Goal: Transaction & Acquisition: Purchase product/service

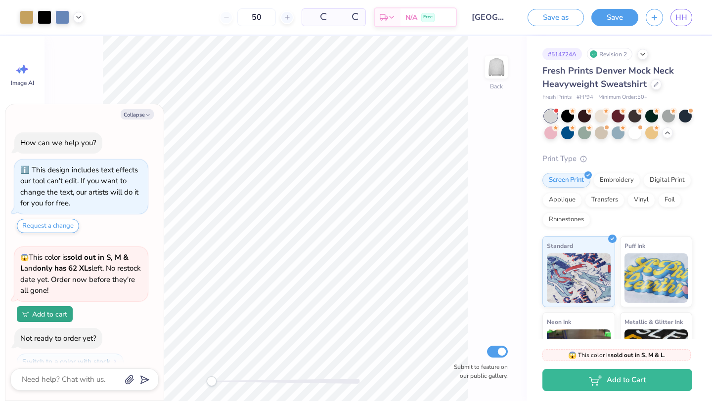
scroll to position [33, 0]
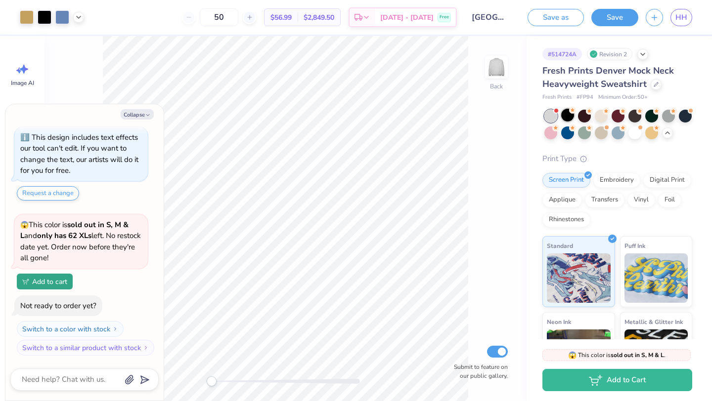
click at [570, 116] on div at bounding box center [567, 115] width 13 height 13
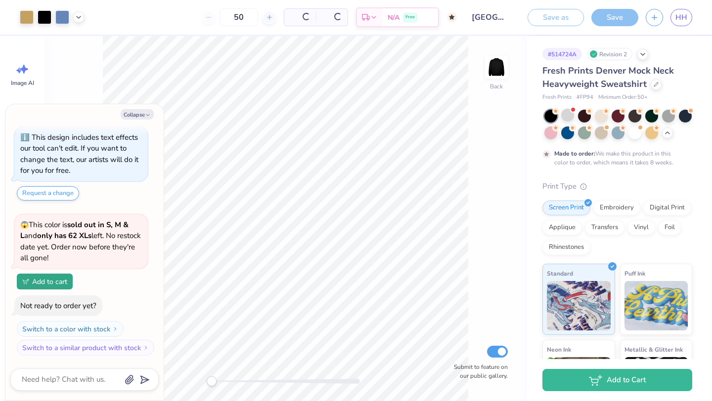
scroll to position [126, 0]
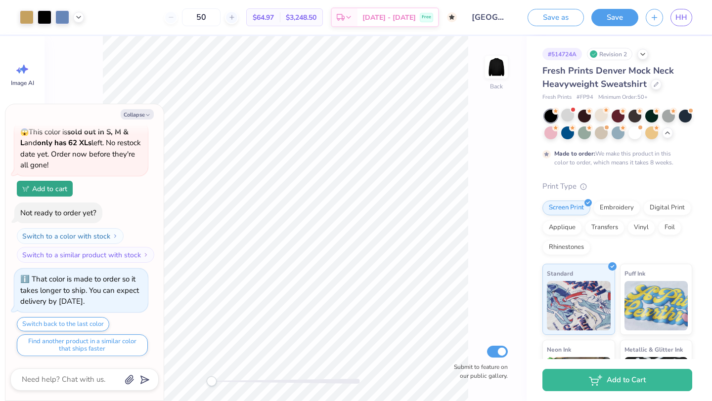
click at [607, 119] on div at bounding box center [601, 115] width 13 height 13
click at [637, 133] on div at bounding box center [634, 132] width 13 height 13
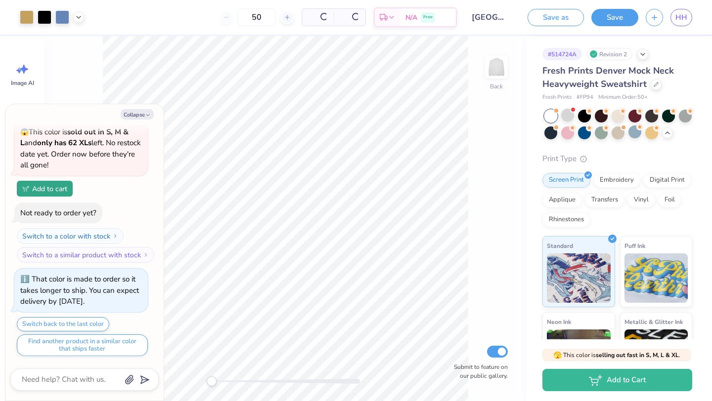
scroll to position [330, 0]
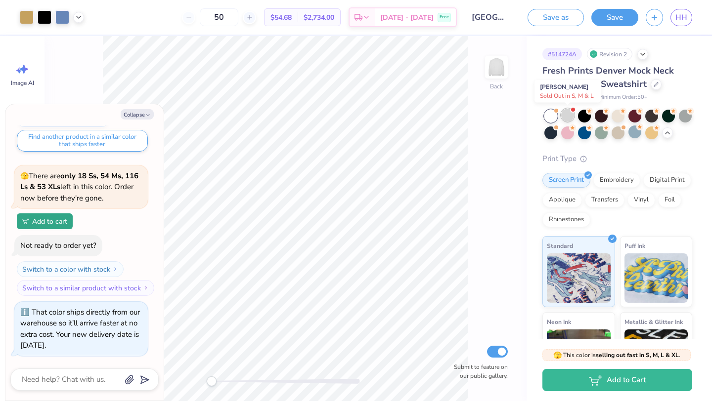
click at [569, 119] on div at bounding box center [567, 115] width 13 height 13
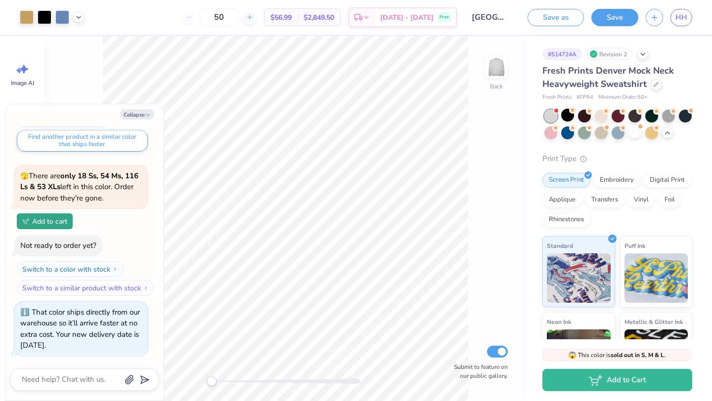
scroll to position [486, 0]
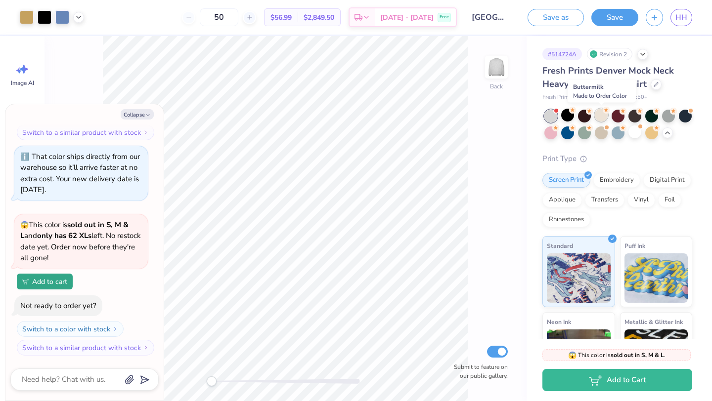
click at [601, 116] on div at bounding box center [601, 115] width 13 height 13
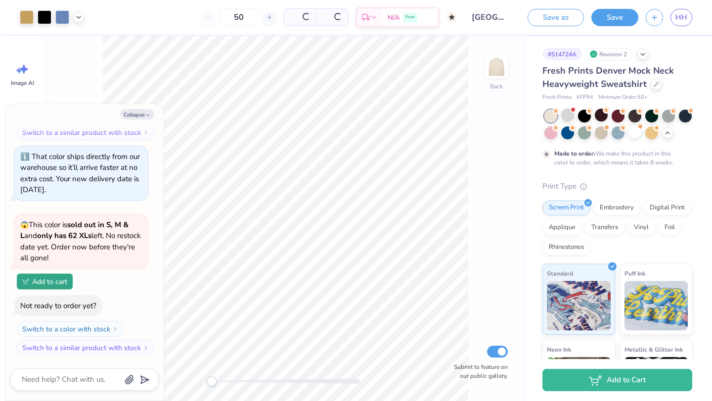
scroll to position [579, 0]
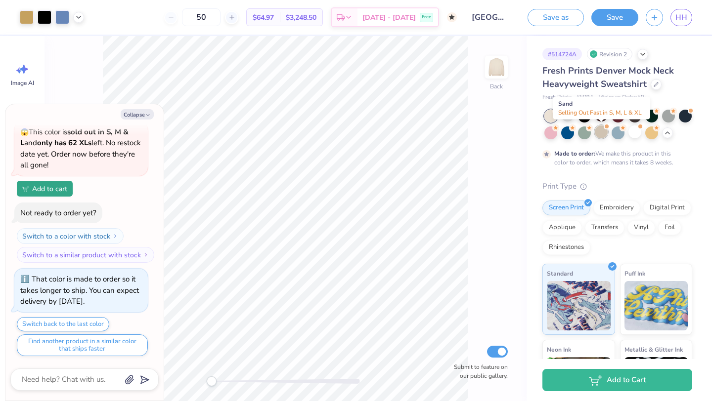
click at [602, 130] on div at bounding box center [601, 132] width 13 height 13
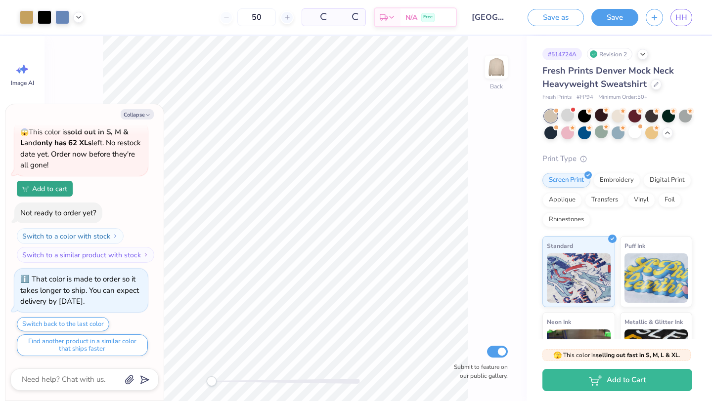
scroll to position [783, 0]
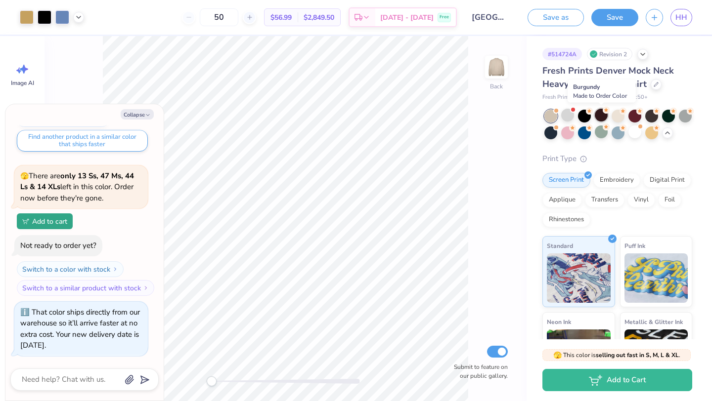
click at [595, 116] on div at bounding box center [601, 115] width 13 height 13
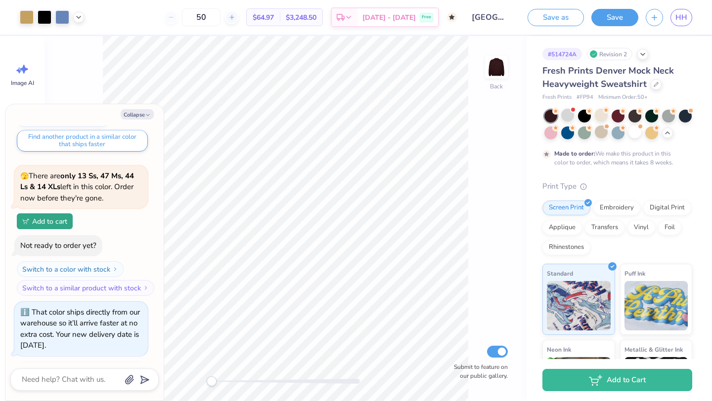
scroll to position [877, 0]
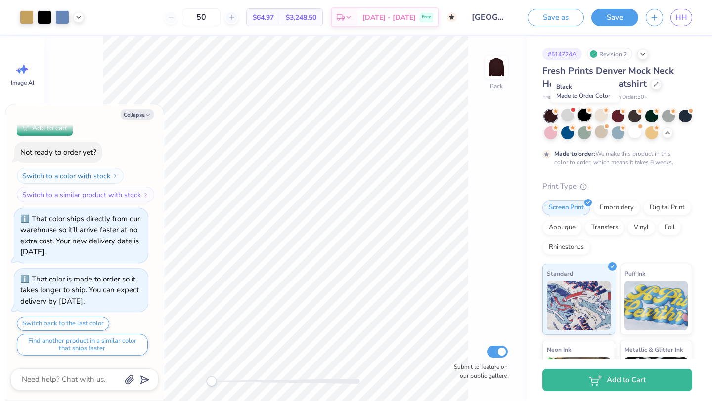
click at [584, 116] on div at bounding box center [584, 115] width 13 height 13
click at [599, 130] on div at bounding box center [601, 132] width 13 height 13
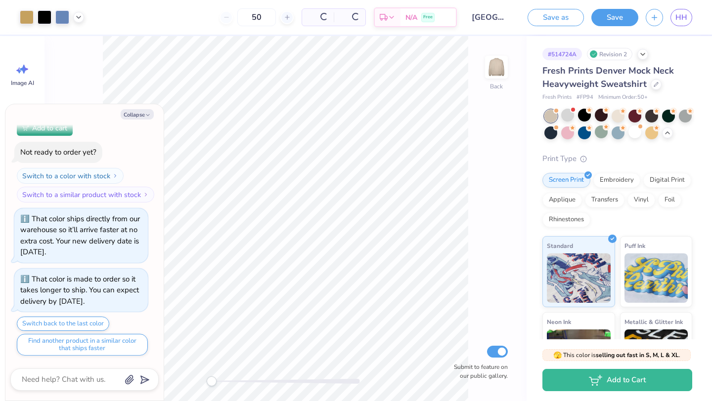
scroll to position [1082, 0]
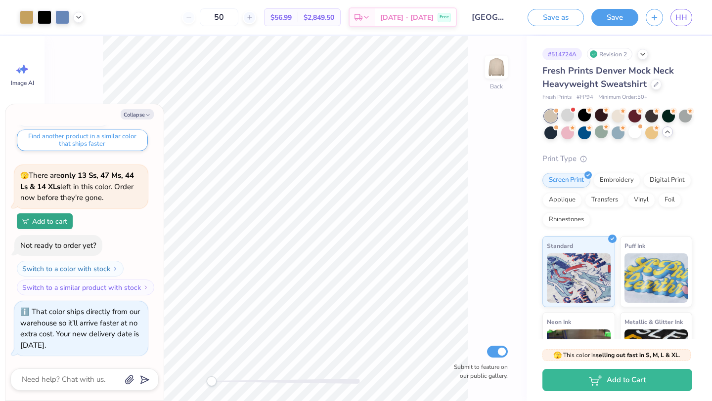
click at [668, 131] on polyline at bounding box center [667, 132] width 4 height 2
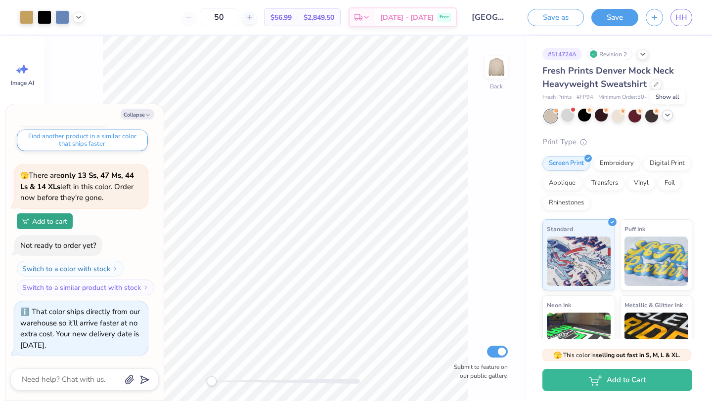
click at [665, 119] on icon at bounding box center [667, 115] width 8 height 8
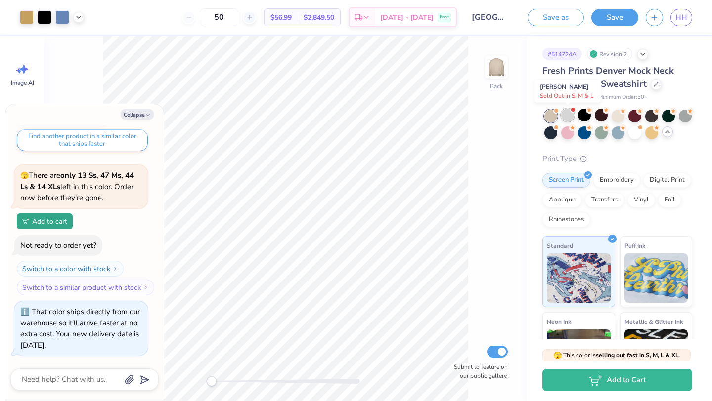
click at [572, 117] on div at bounding box center [567, 115] width 13 height 13
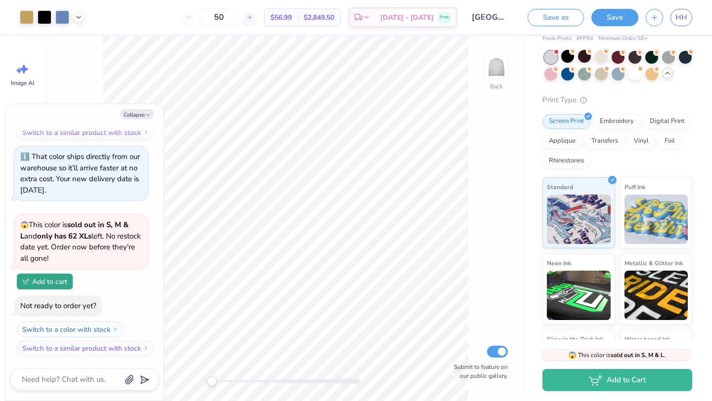
scroll to position [60, 0]
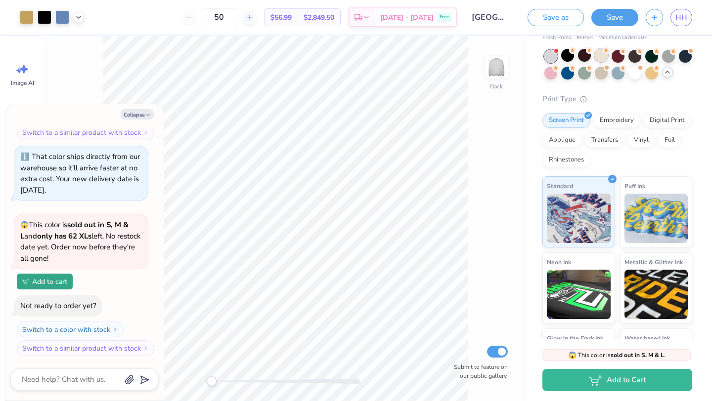
click at [596, 56] on div at bounding box center [601, 55] width 13 height 13
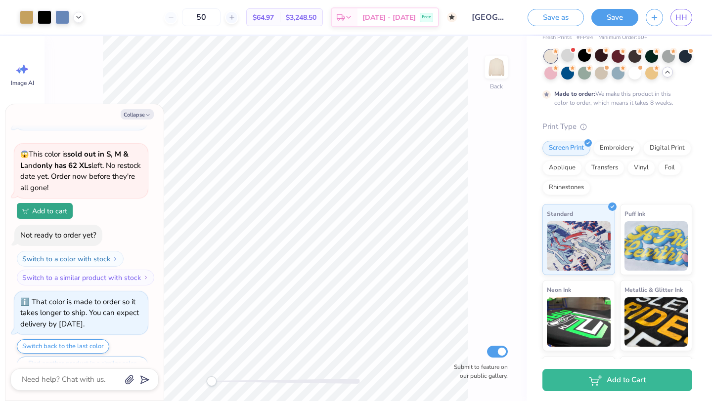
scroll to position [1330, 0]
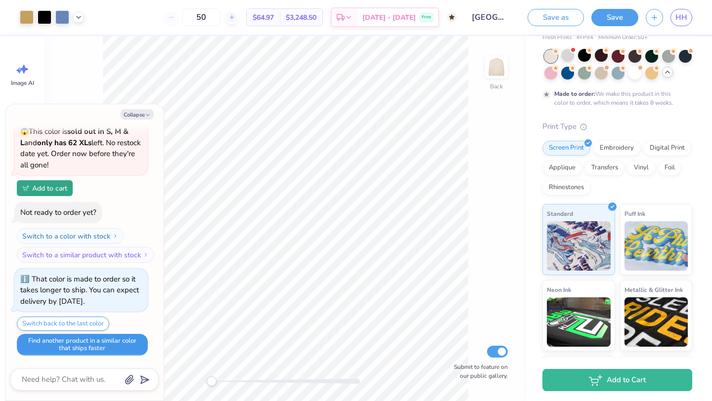
click at [73, 338] on button "Find another product in a similar color that ships faster" at bounding box center [82, 345] width 131 height 22
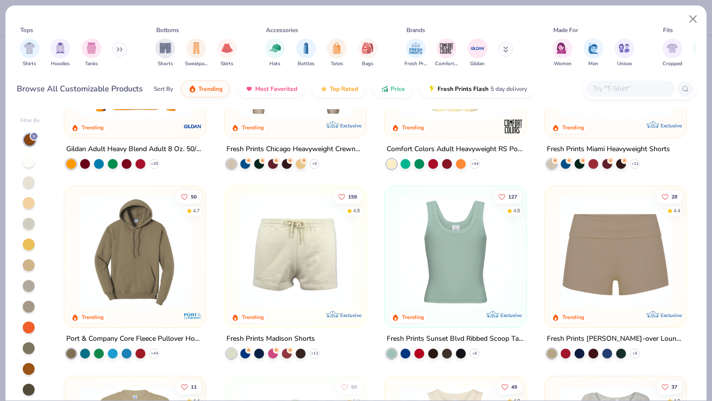
scroll to position [422, 0]
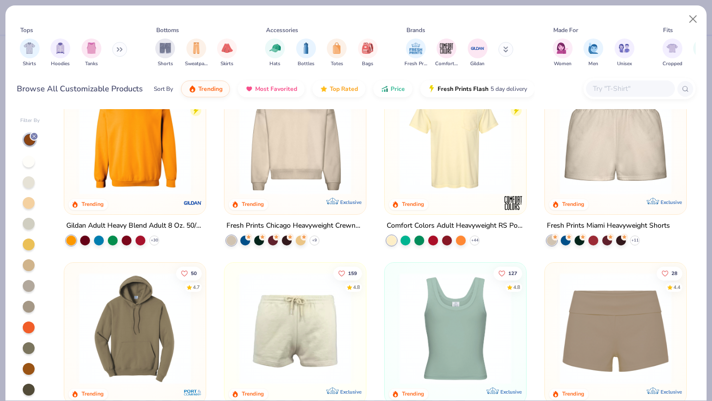
click at [271, 150] on img at bounding box center [295, 139] width 122 height 112
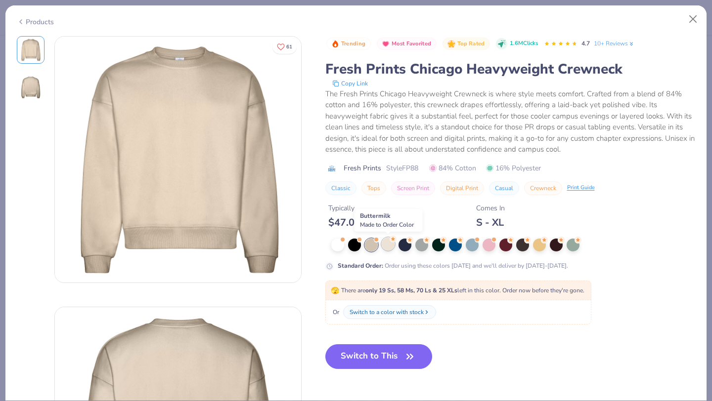
click at [388, 245] on div at bounding box center [388, 244] width 13 height 13
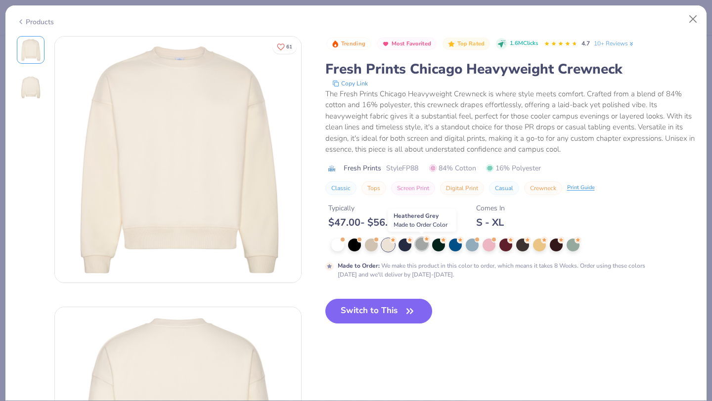
click at [423, 246] on div at bounding box center [421, 244] width 13 height 13
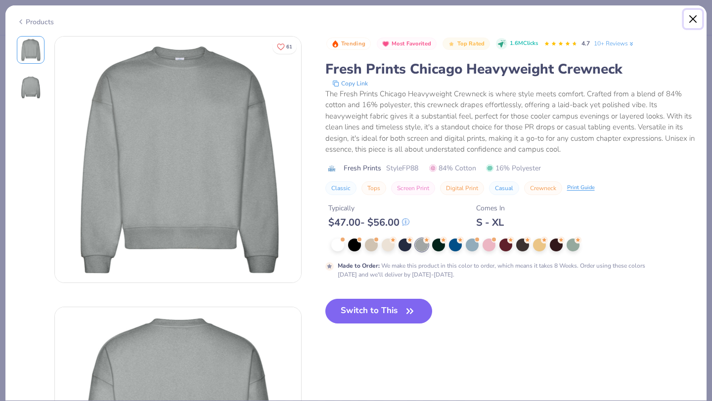
click at [693, 18] on button "Close" at bounding box center [693, 19] width 19 height 19
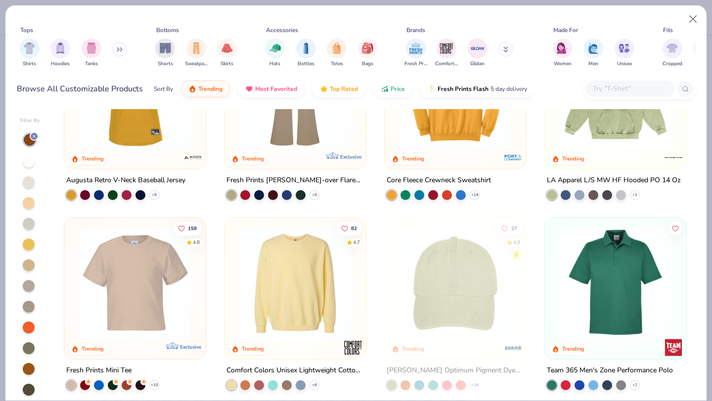
scroll to position [1435, 0]
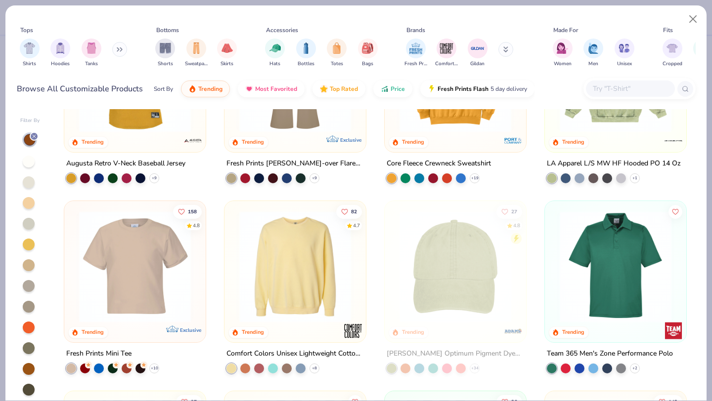
click at [294, 264] on img at bounding box center [295, 267] width 122 height 112
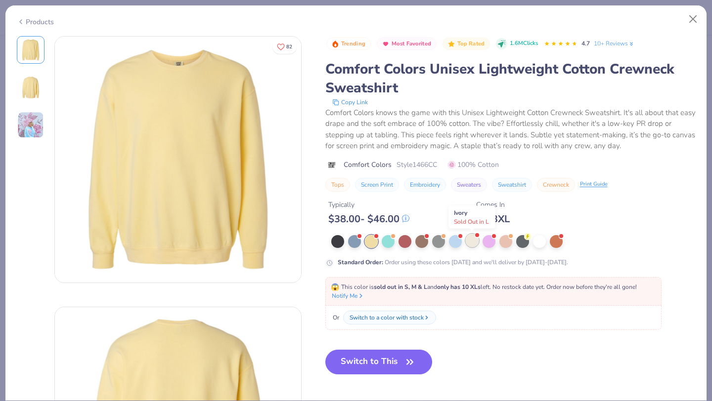
click at [473, 240] on div at bounding box center [472, 240] width 13 height 13
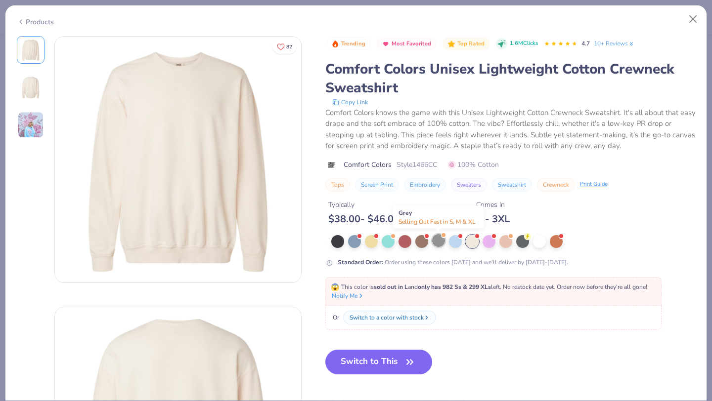
click at [437, 243] on div at bounding box center [438, 240] width 13 height 13
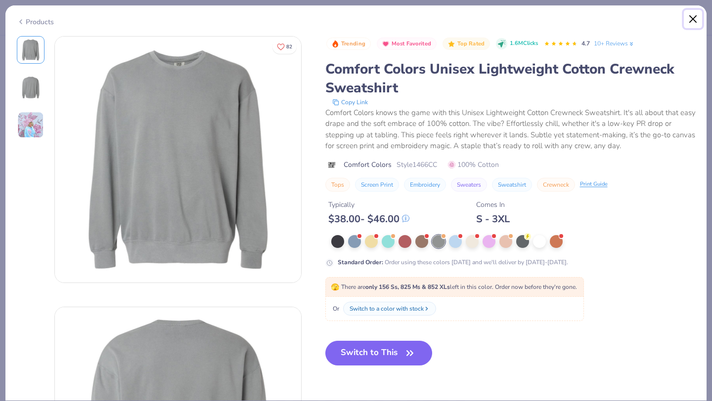
click at [690, 20] on button "Close" at bounding box center [693, 19] width 19 height 19
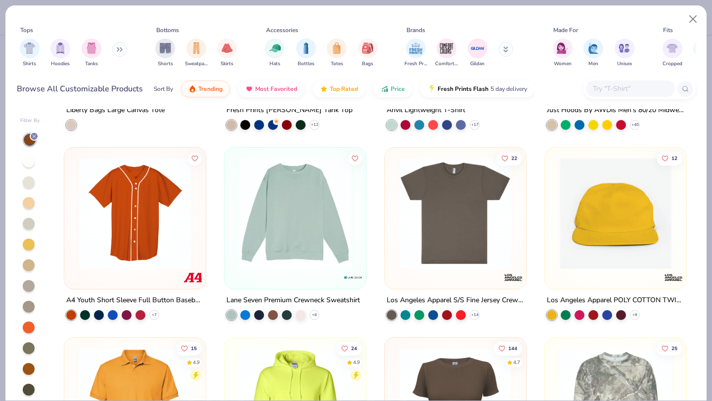
scroll to position [2247, 0]
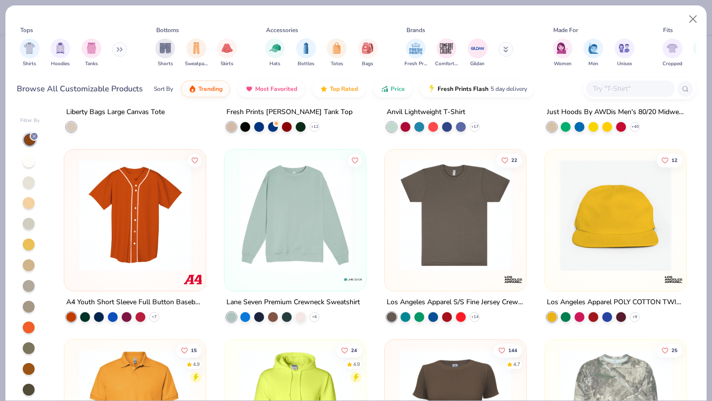
click at [310, 223] on img at bounding box center [295, 216] width 122 height 112
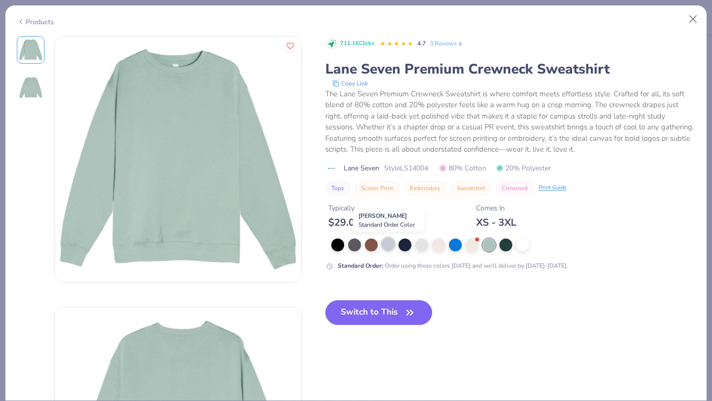
click at [392, 247] on div at bounding box center [388, 244] width 13 height 13
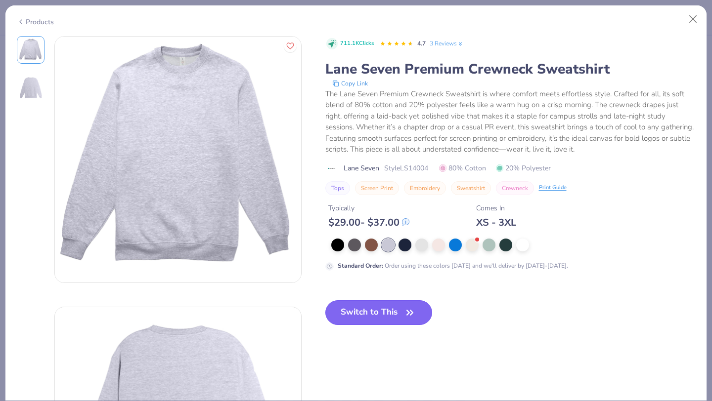
click at [382, 317] on button "Switch to This" at bounding box center [378, 313] width 107 height 25
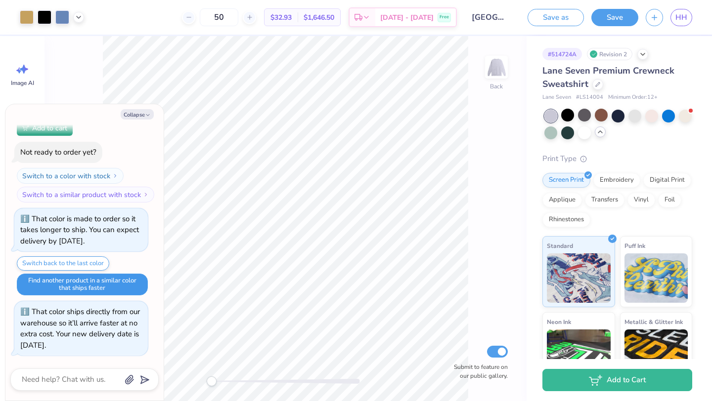
click at [78, 285] on button "Find another product in a similar color that ships faster" at bounding box center [82, 285] width 131 height 22
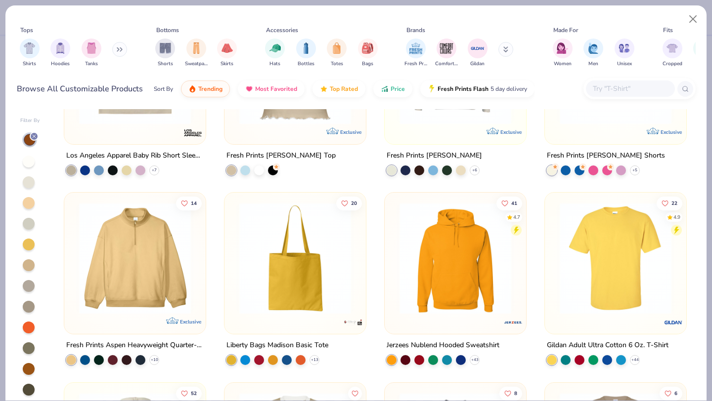
scroll to position [2778, 0]
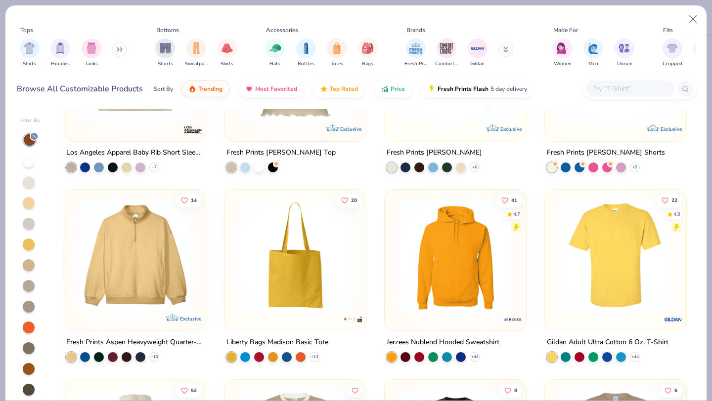
click at [109, 272] on img at bounding box center [135, 256] width 122 height 112
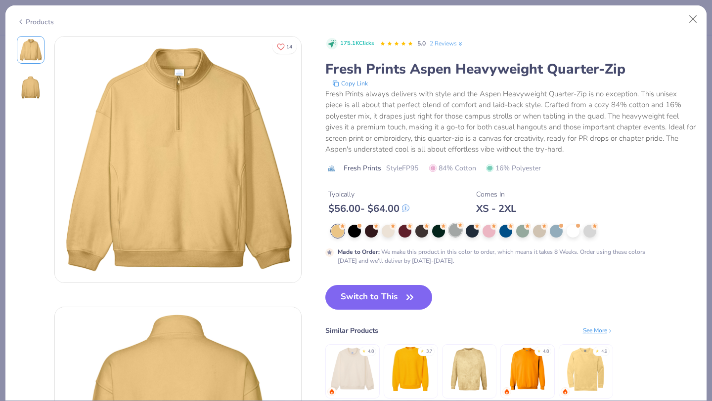
click at [456, 233] on div at bounding box center [455, 230] width 13 height 13
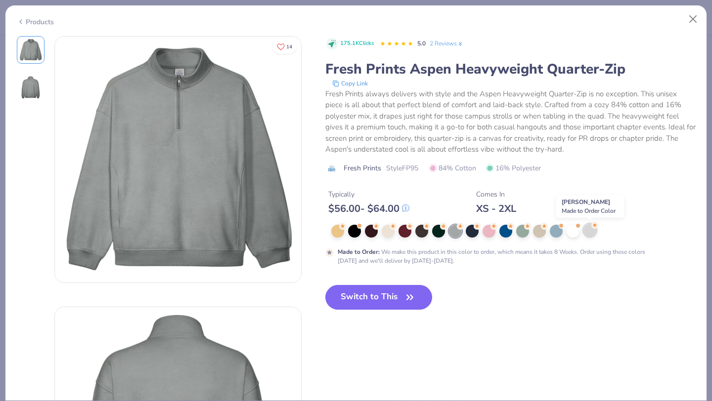
click at [593, 232] on div at bounding box center [589, 230] width 13 height 13
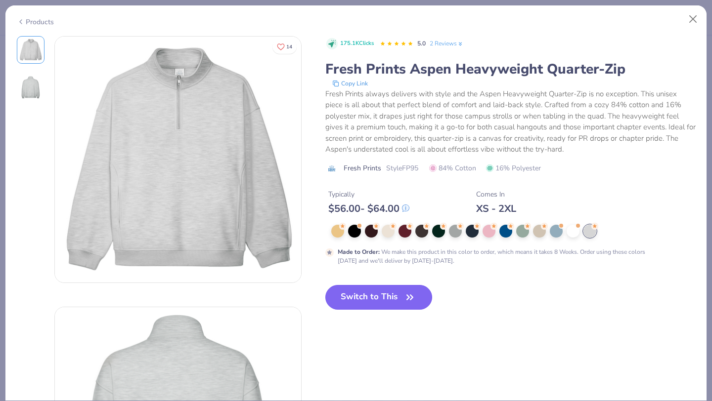
click at [389, 302] on button "Switch to This" at bounding box center [378, 297] width 107 height 25
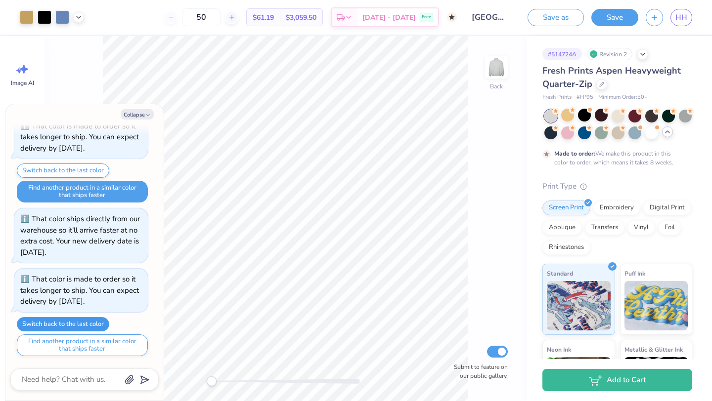
click at [48, 326] on button "Switch back to the last color" at bounding box center [63, 324] width 92 height 14
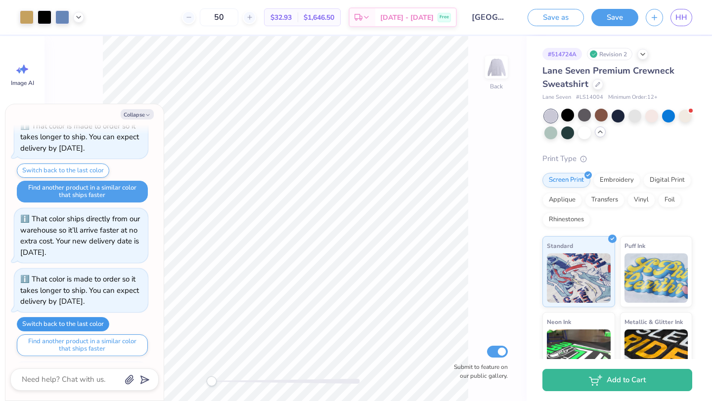
scroll to position [1544, 0]
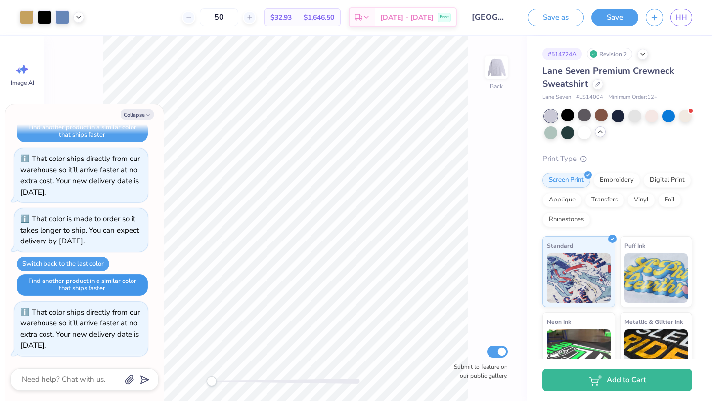
click at [61, 281] on button "Find another product in a similar color that ships faster" at bounding box center [82, 285] width 131 height 22
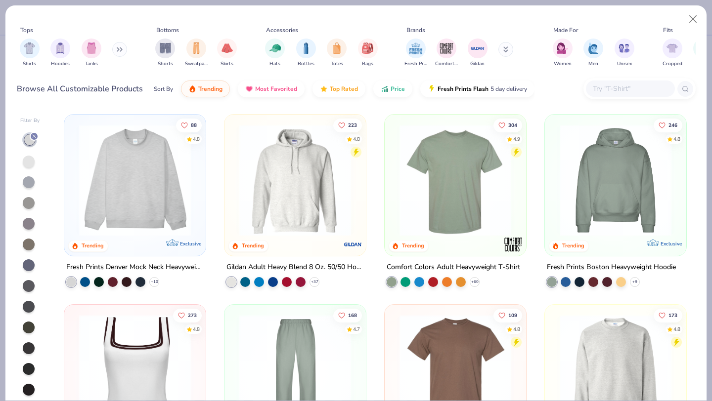
click at [128, 181] on img at bounding box center [135, 181] width 122 height 112
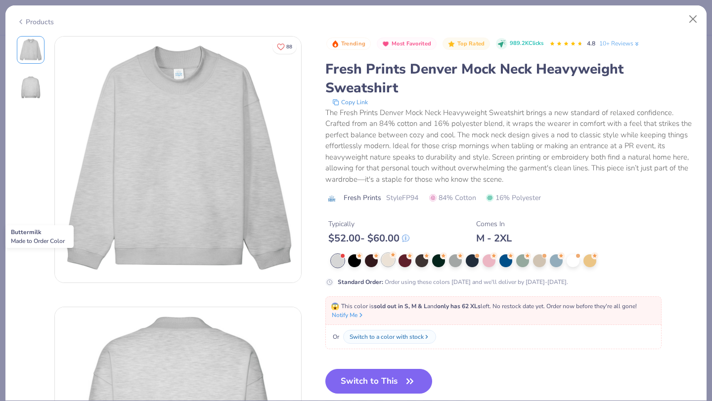
click at [382, 261] on div at bounding box center [388, 260] width 13 height 13
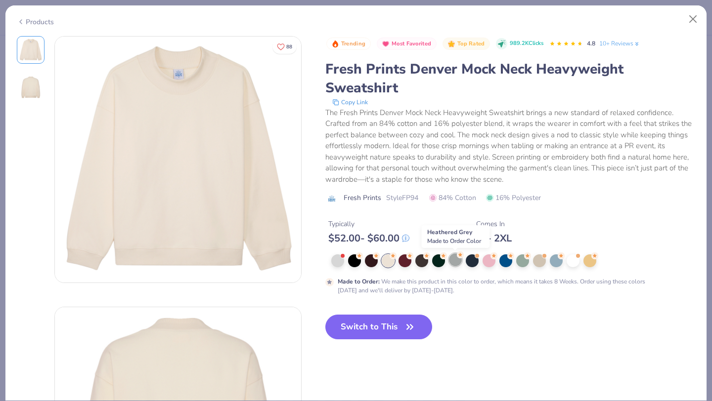
click at [453, 260] on div at bounding box center [455, 260] width 13 height 13
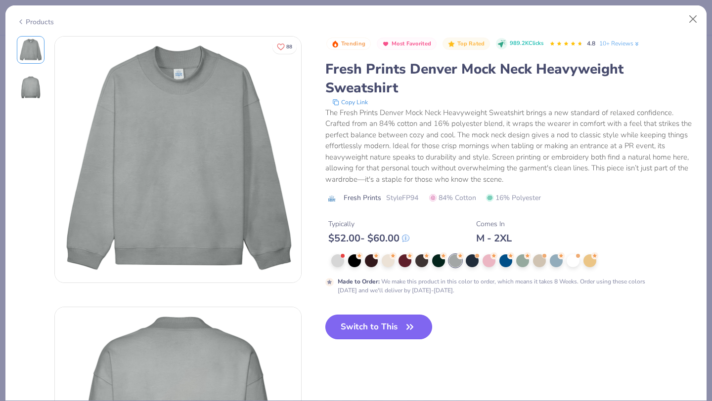
click at [386, 318] on button "Switch to This" at bounding box center [378, 327] width 107 height 25
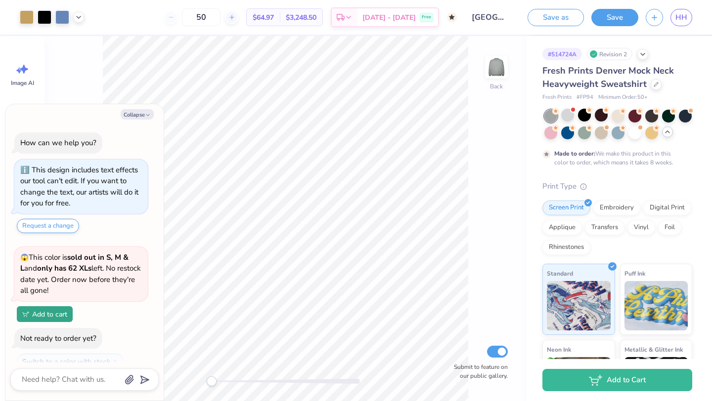
scroll to position [1637, 0]
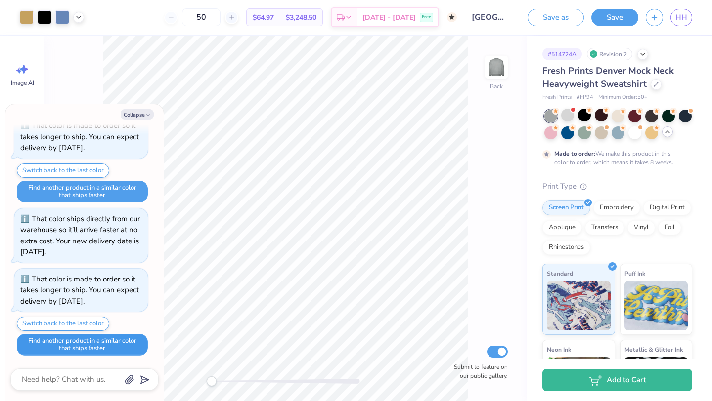
click at [96, 336] on button "Find another product in a similar color that ships faster" at bounding box center [82, 345] width 131 height 22
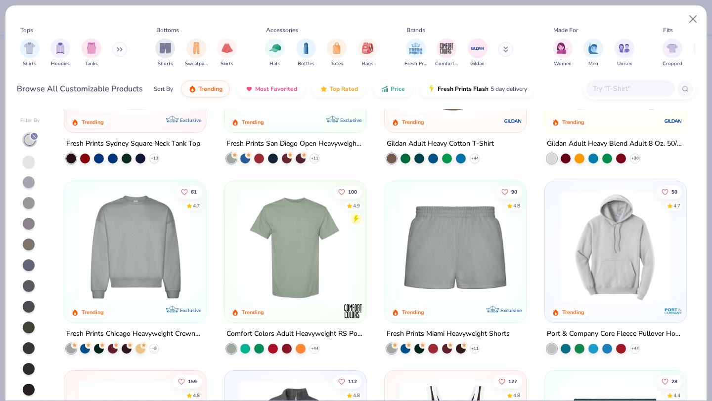
scroll to position [392, 0]
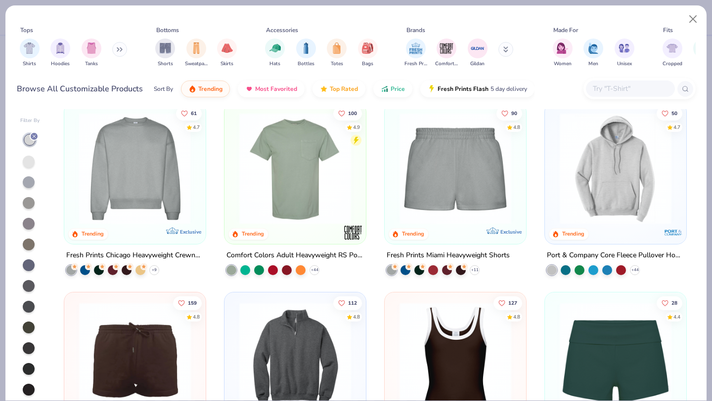
click at [146, 198] on div at bounding box center [13, 168] width 364 height 112
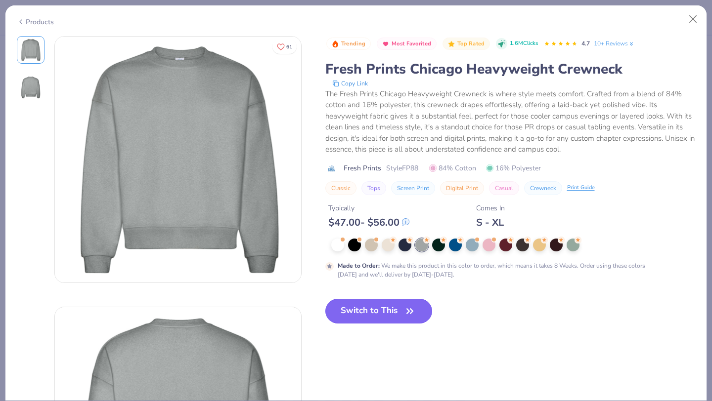
click at [370, 310] on button "Switch to This" at bounding box center [378, 311] width 107 height 25
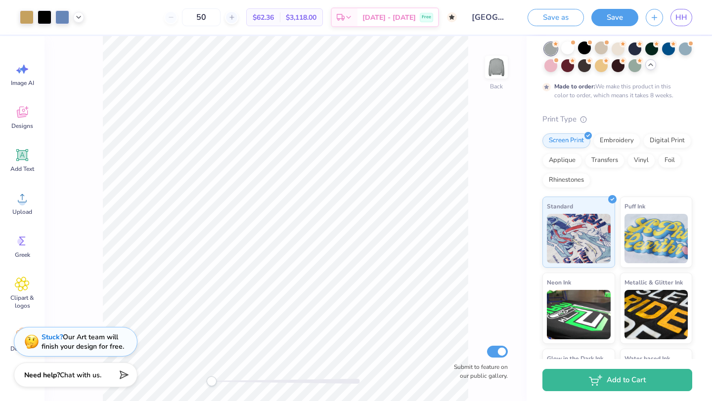
scroll to position [70, 0]
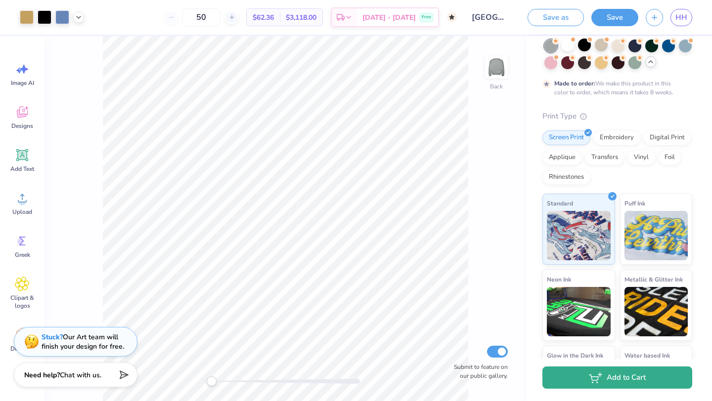
click at [607, 388] on button "Add to Cart" at bounding box center [617, 378] width 150 height 22
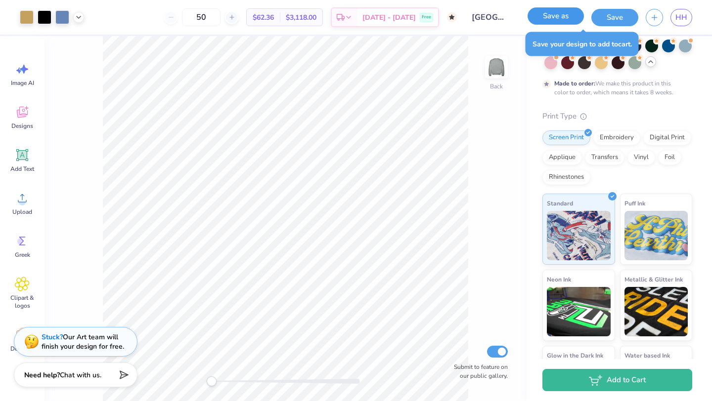
click at [558, 19] on button "Save as" at bounding box center [555, 15] width 56 height 17
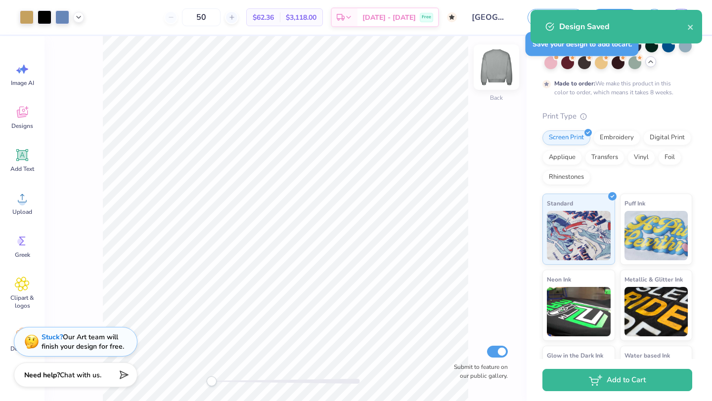
click at [505, 75] on img at bounding box center [497, 67] width 40 height 40
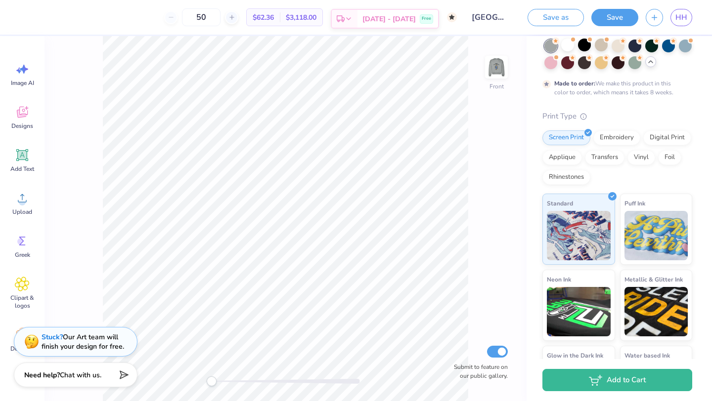
click at [357, 18] on div "Est. Delivery" at bounding box center [345, 19] width 26 height 18
click at [73, 381] on div "Need help? Chat with us." at bounding box center [76, 373] width 124 height 25
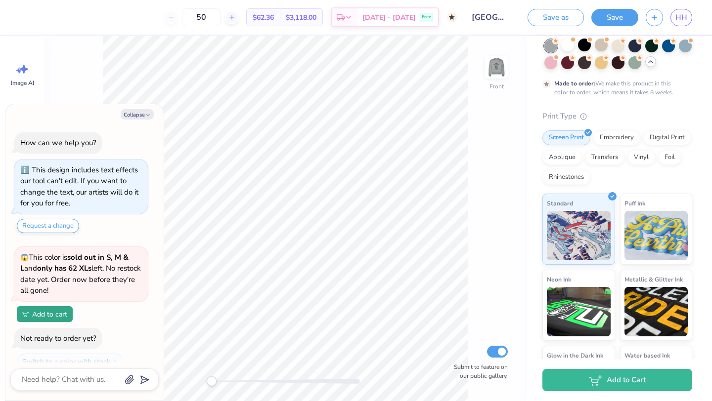
scroll to position [1637, 0]
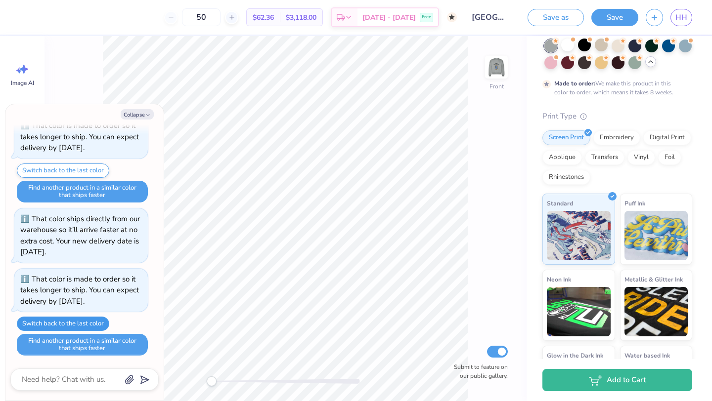
click at [72, 324] on button "Switch back to the last color" at bounding box center [63, 324] width 92 height 14
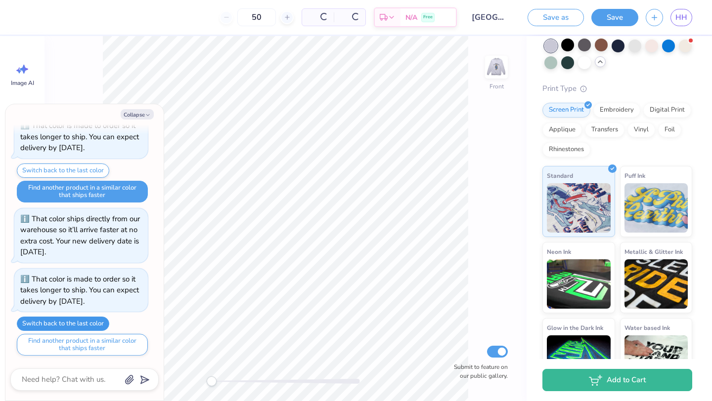
scroll to position [1697, 0]
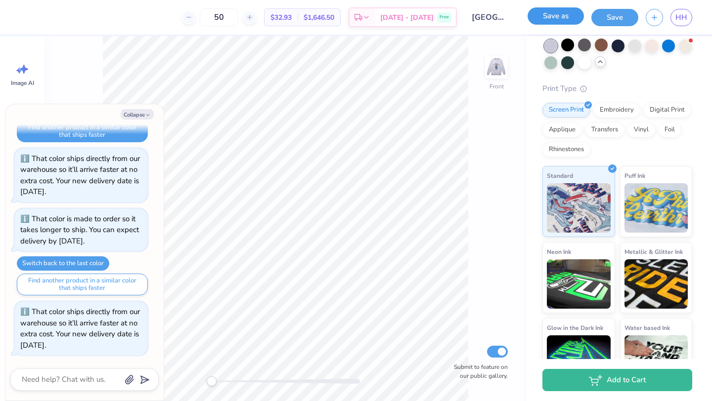
click at [558, 13] on button "Save as" at bounding box center [555, 15] width 56 height 17
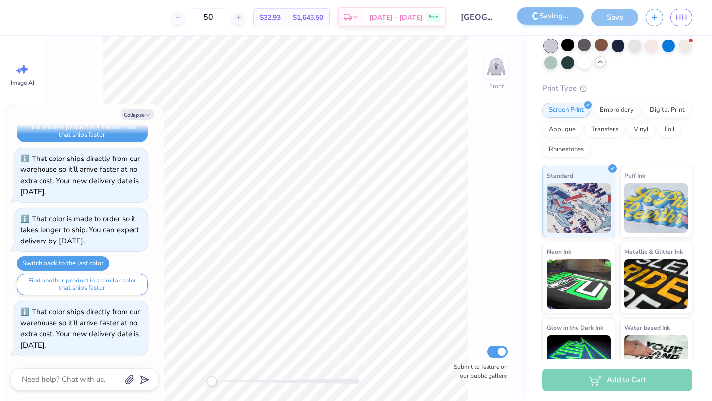
scroll to position [1603, 0]
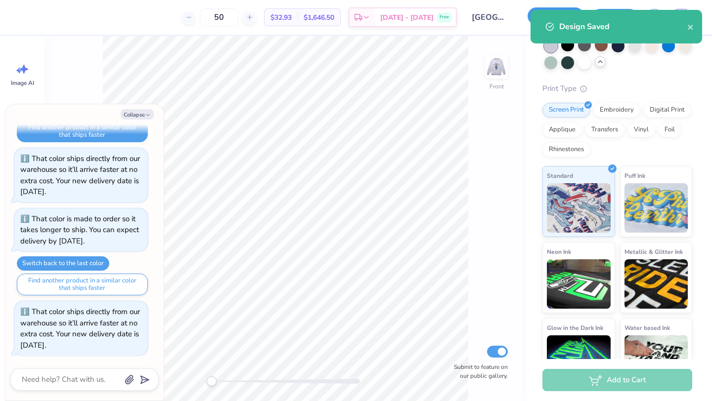
scroll to position [1697, 0]
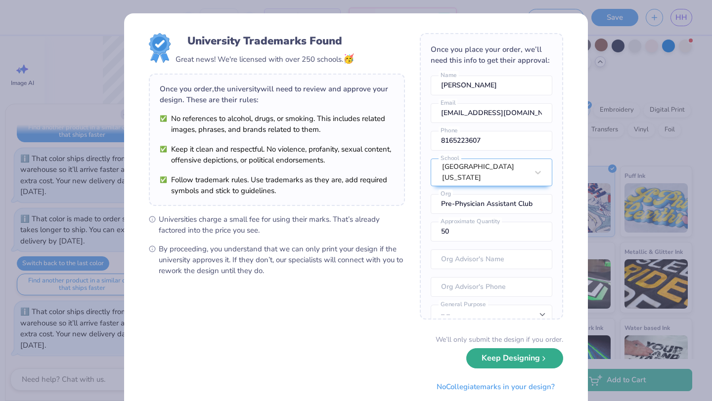
click at [497, 365] on button "Keep Designing" at bounding box center [514, 358] width 97 height 20
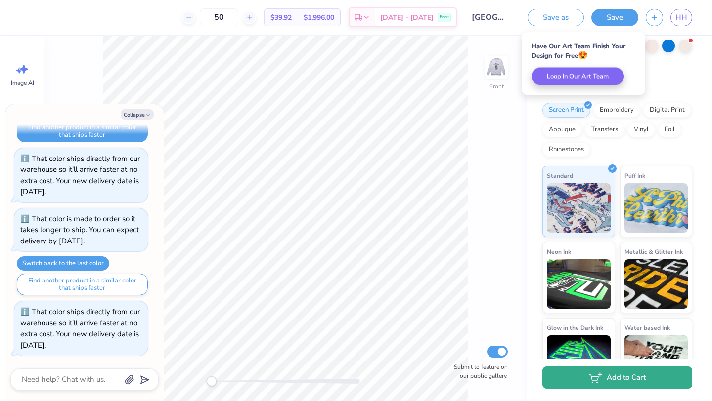
click at [604, 389] on button "Add to Cart" at bounding box center [617, 378] width 150 height 22
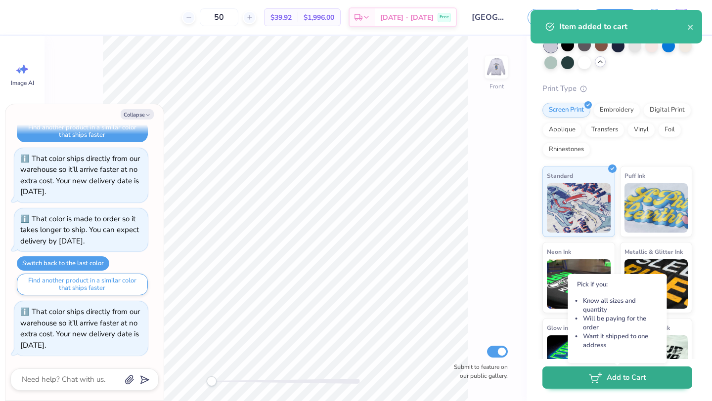
scroll to position [1603, 0]
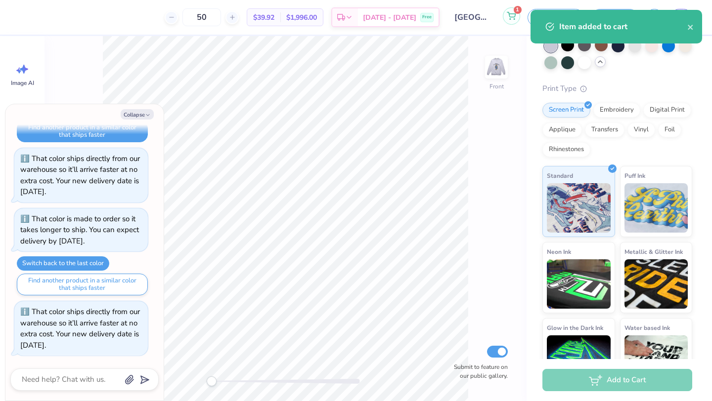
click at [511, 17] on icon at bounding box center [511, 14] width 8 height 5
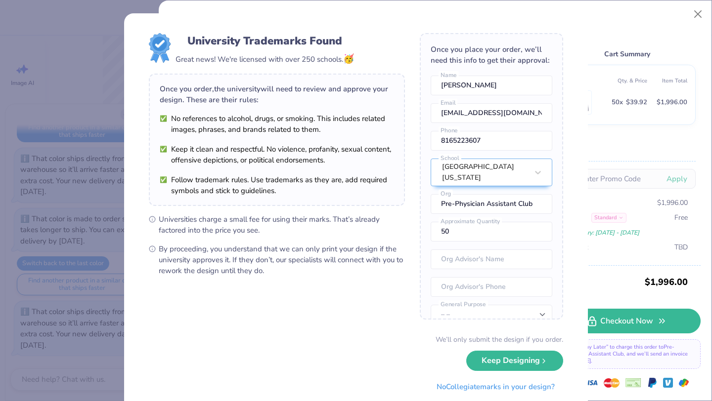
click at [697, 13] on div "University Trademarks Found Great news! We're licensed with over 250 schools. 🥳…" at bounding box center [356, 200] width 712 height 401
click at [690, 4] on div "University Trademarks Found Great news! We're licensed with over 250 schools. 🥳…" at bounding box center [356, 200] width 712 height 401
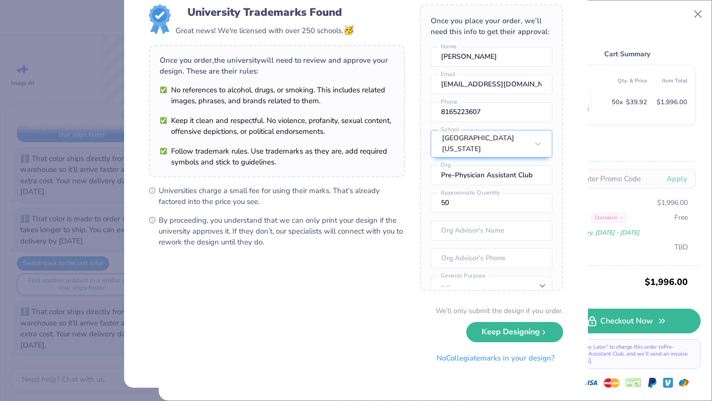
click at [498, 341] on button "Keep Designing" at bounding box center [514, 332] width 97 height 20
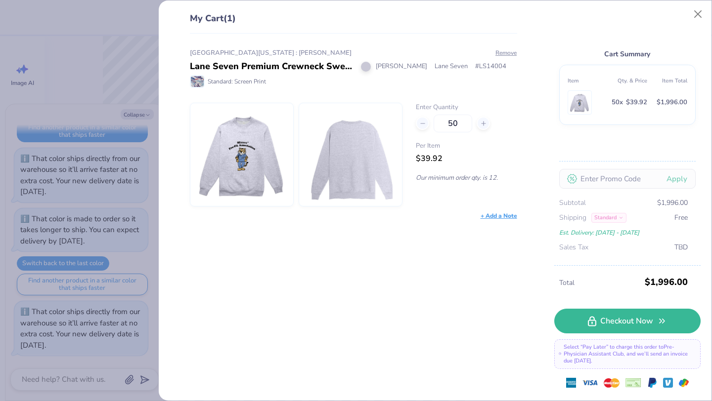
scroll to position [0, 0]
click at [698, 17] on button "Close" at bounding box center [698, 14] width 19 height 19
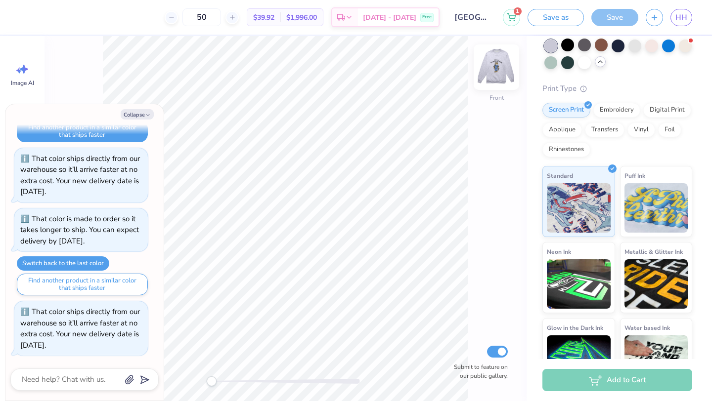
click at [496, 70] on img at bounding box center [497, 67] width 40 height 40
click at [137, 110] on button "Collapse" at bounding box center [137, 114] width 33 height 10
type textarea "x"
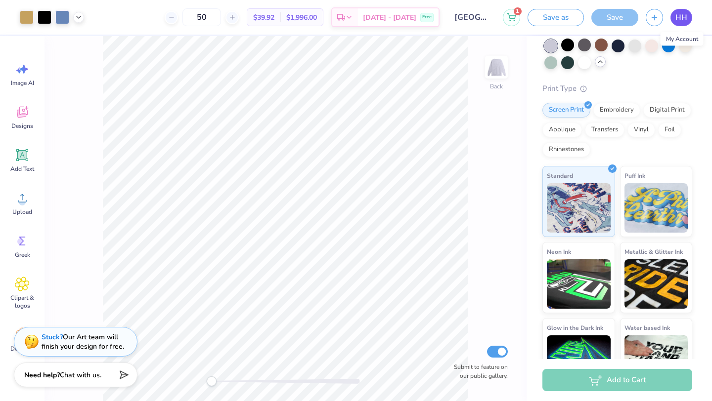
click at [681, 22] on span "HH" at bounding box center [681, 17] width 12 height 11
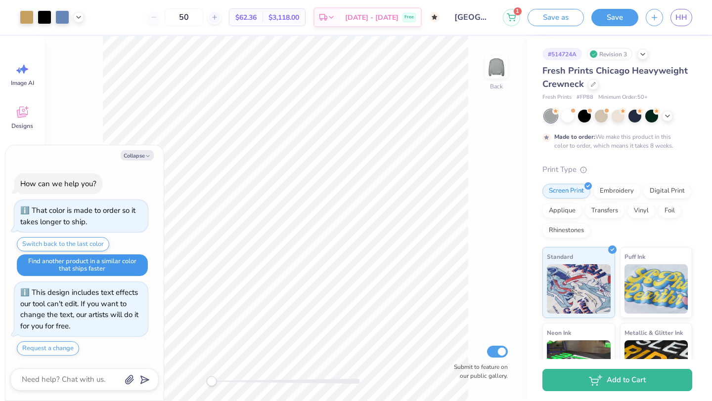
click at [61, 266] on button "Find another product in a similar color that ships faster" at bounding box center [82, 266] width 131 height 22
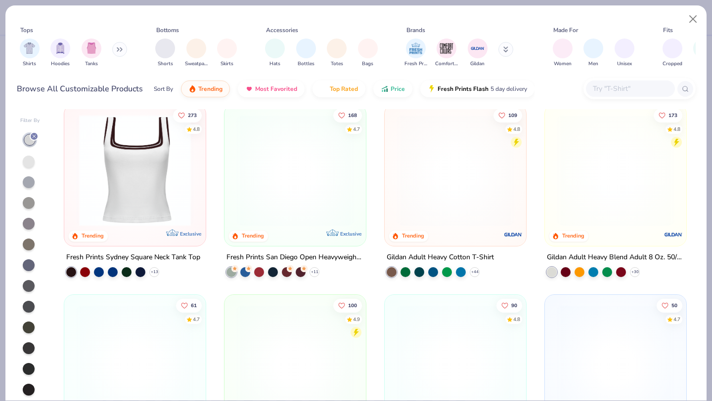
scroll to position [177, 0]
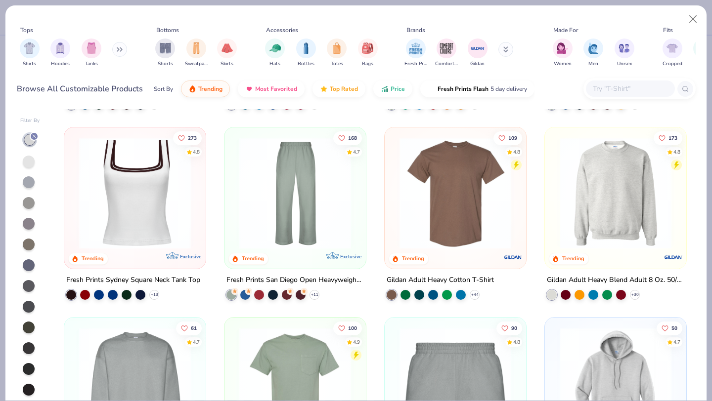
click at [630, 179] on img at bounding box center [616, 193] width 122 height 112
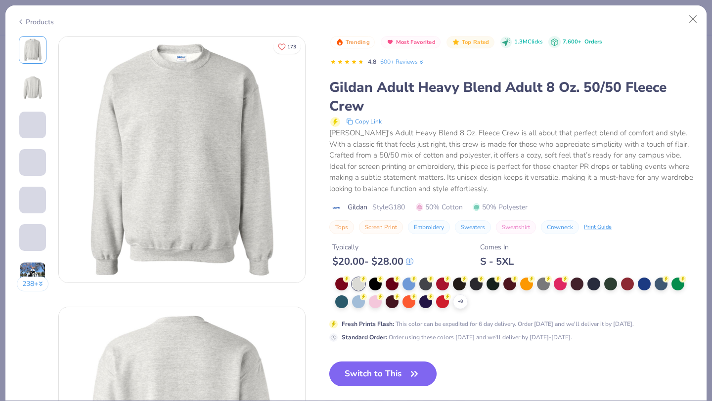
click at [381, 374] on button "Switch to This" at bounding box center [382, 374] width 107 height 25
click at [367, 375] on button "Switch to This" at bounding box center [382, 374] width 107 height 25
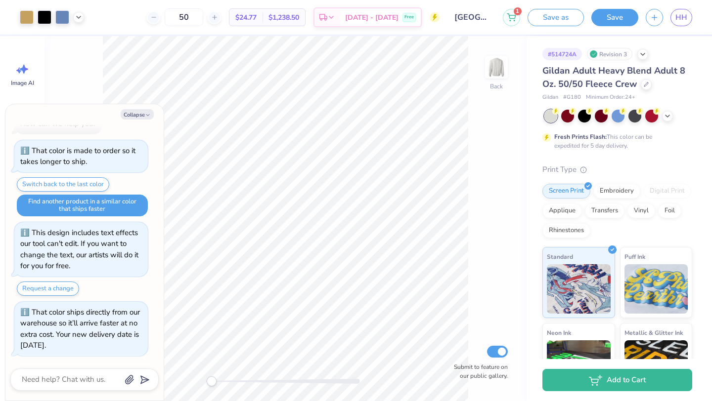
click at [557, 16] on button "Save as" at bounding box center [555, 17] width 56 height 17
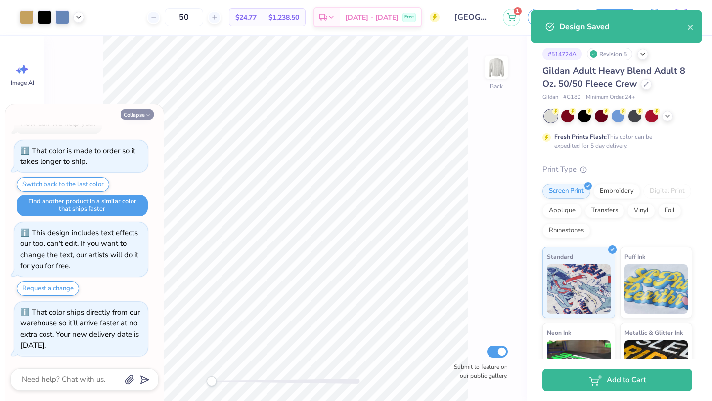
click at [132, 114] on button "Collapse" at bounding box center [137, 114] width 33 height 10
type textarea "x"
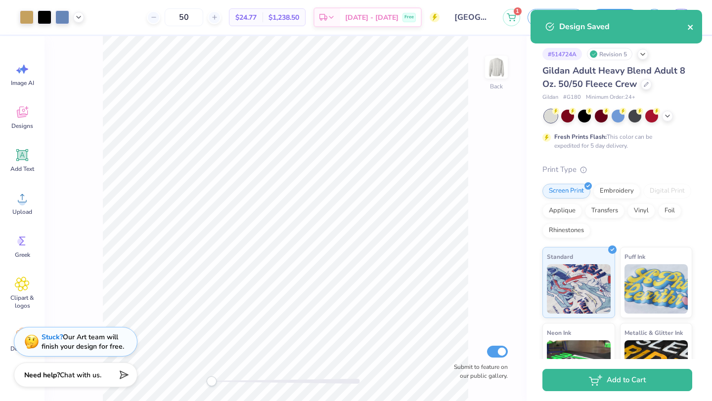
click at [690, 28] on icon "close" at bounding box center [690, 27] width 7 height 8
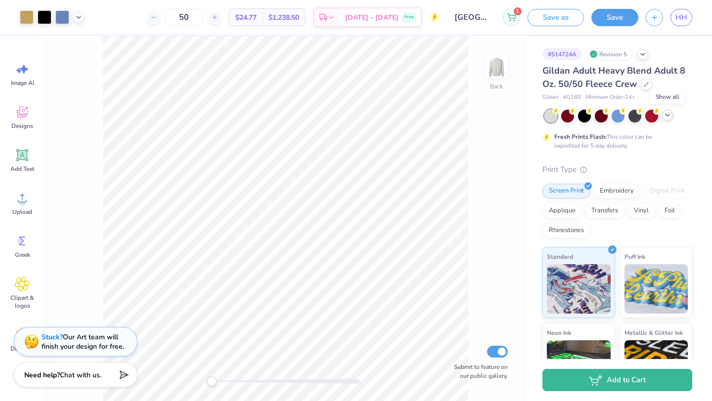
click at [664, 116] on icon at bounding box center [667, 115] width 8 height 8
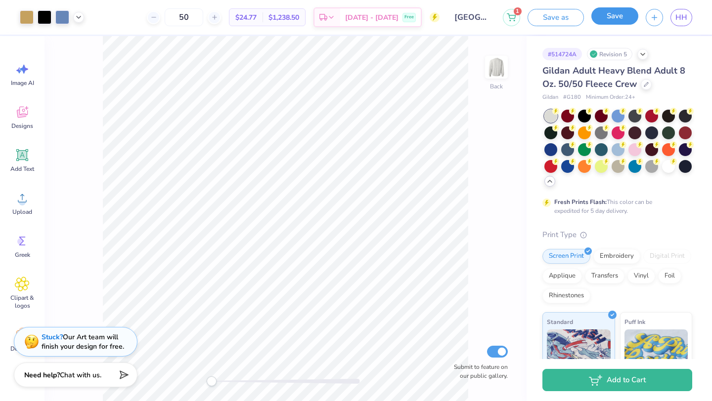
click at [619, 19] on button "Save" at bounding box center [614, 15] width 47 height 17
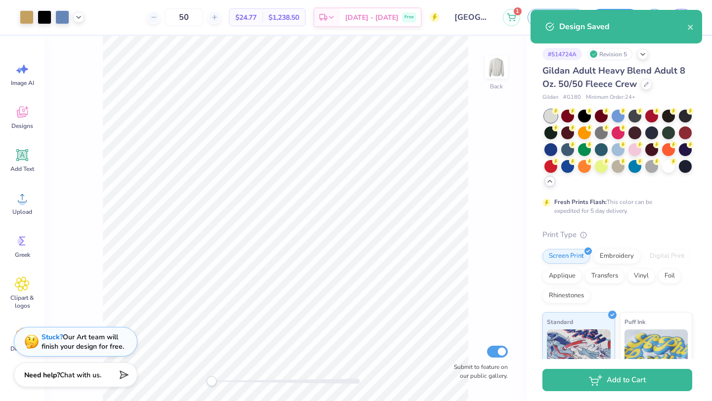
click at [604, 34] on div "Design Saved" at bounding box center [616, 27] width 172 height 34
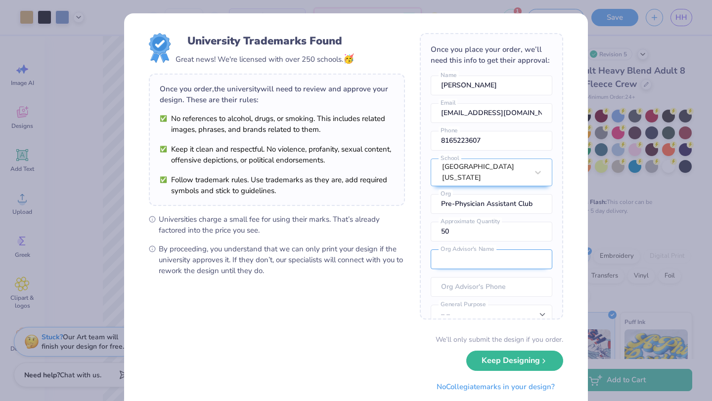
click at [466, 257] on input "text" at bounding box center [492, 260] width 122 height 20
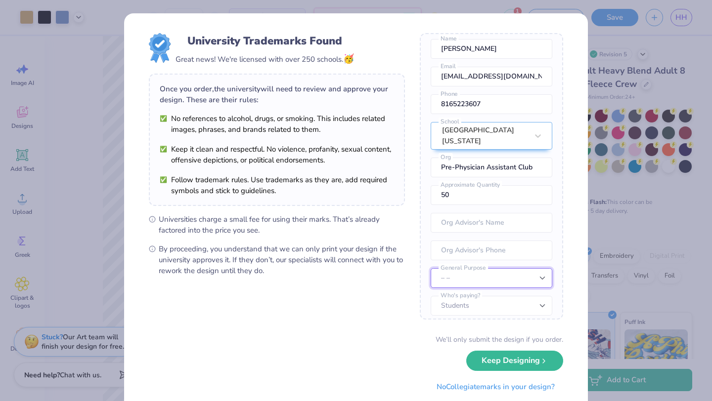
click at [469, 269] on select "– – Member apparel for registered Student Organization / Department / School Fu…" at bounding box center [492, 278] width 122 height 20
select select "Member apparel for registered Student Organization / Department / School"
click at [465, 296] on select "Students University" at bounding box center [492, 306] width 122 height 20
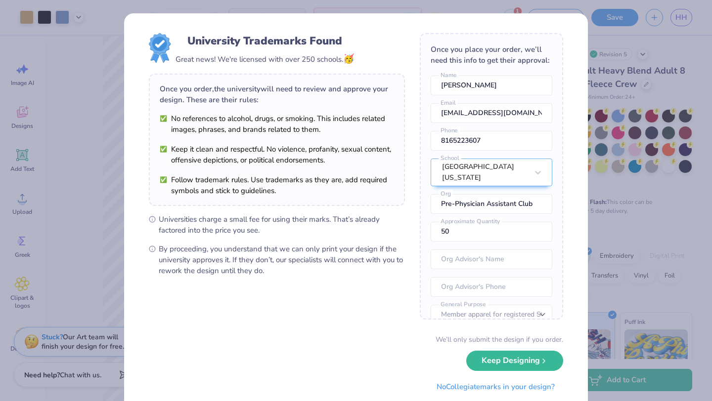
click at [117, 153] on div "University Trademarks Found Great news! We're licensed with over 250 schools. 🥳…" at bounding box center [356, 200] width 712 height 401
click at [503, 364] on button "Keep Designing" at bounding box center [514, 358] width 97 height 20
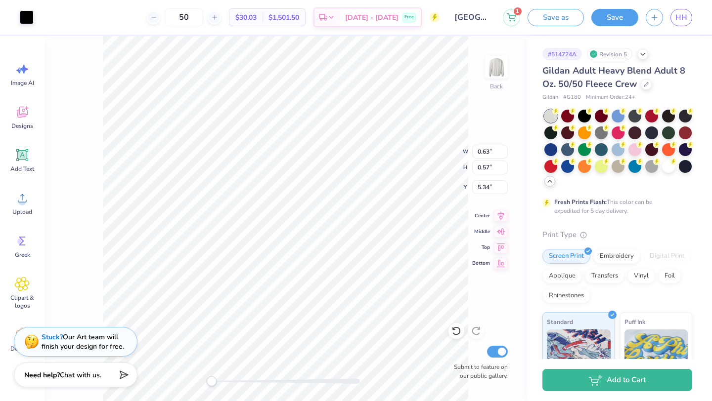
type input "0.42"
type input "0.40"
type input "5.20"
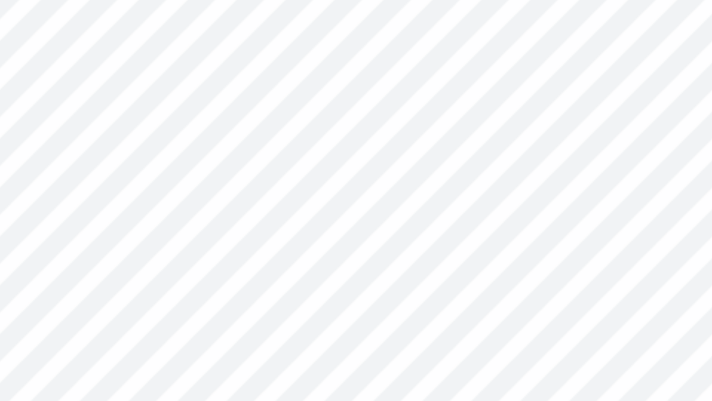
type input "0.66"
type input "0.83"
type input "11.69"
type input "3.66"
type input "5.62"
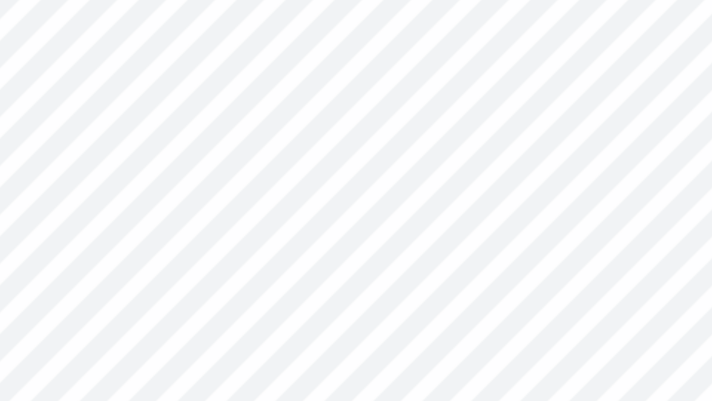
type input "9.06"
type input "3.66"
type input "5.62"
type input "9.46"
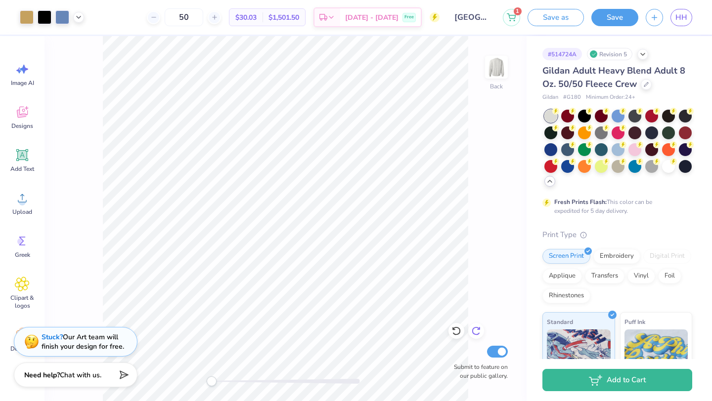
click at [474, 329] on icon at bounding box center [476, 331] width 10 height 10
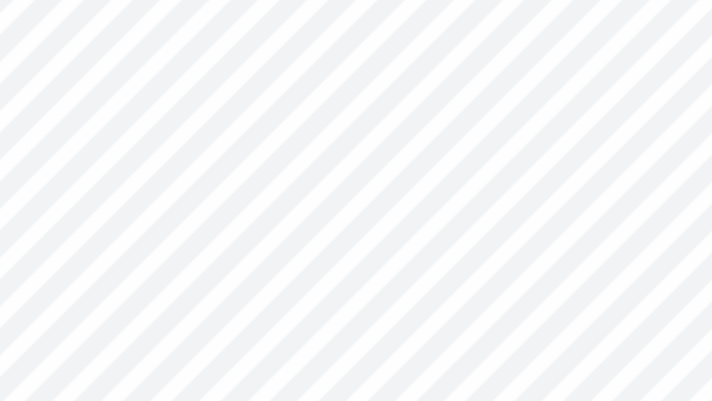
type input "0.95"
type input "1.48"
type input "9.48"
type input "0.95"
type input "1.48"
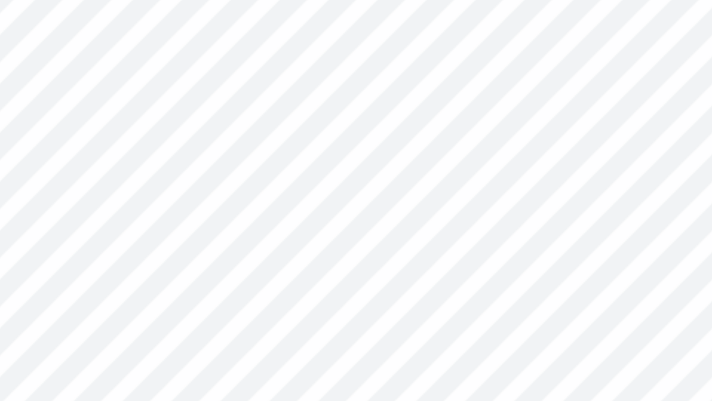
type input "9.66"
type input "8.60"
type input "3.66"
type input "5.62"
type input "9.46"
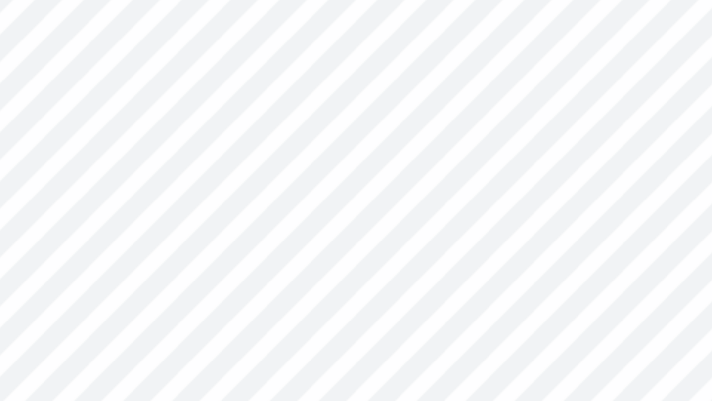
type input "0.81"
type input "1.27"
type input "8.44"
type input "0.81"
type input "1.27"
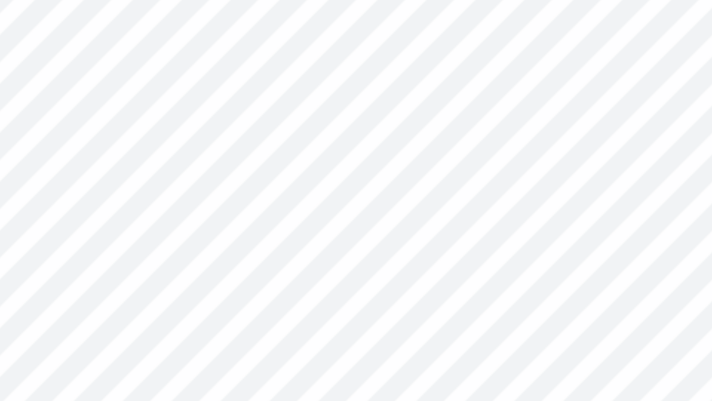
type input "8.60"
type input "0.81"
type input "1.27"
type input "9.66"
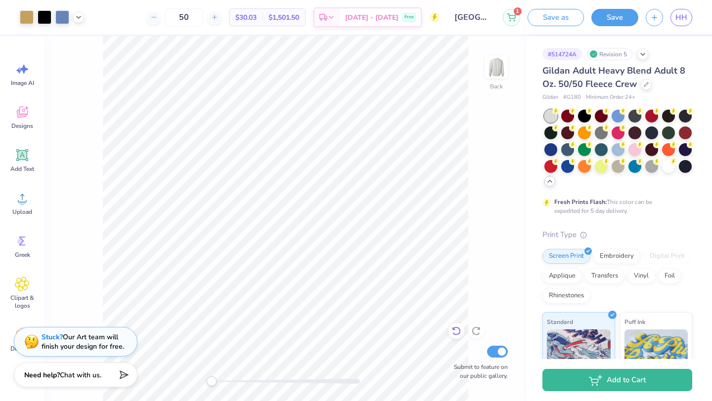
click at [457, 337] on div at bounding box center [456, 331] width 16 height 16
click at [456, 331] on icon at bounding box center [456, 331] width 10 height 10
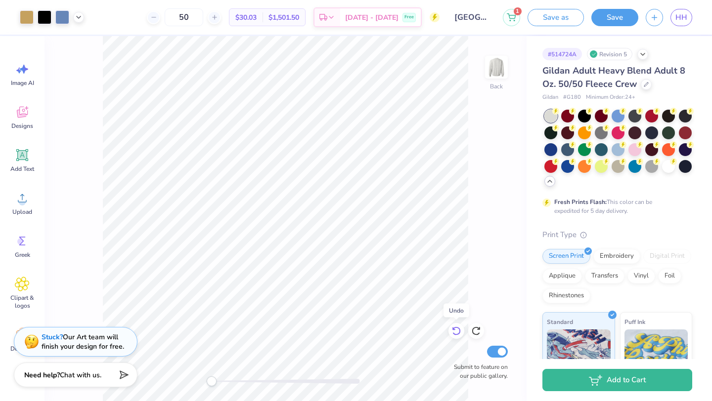
click at [456, 331] on icon at bounding box center [456, 331] width 10 height 10
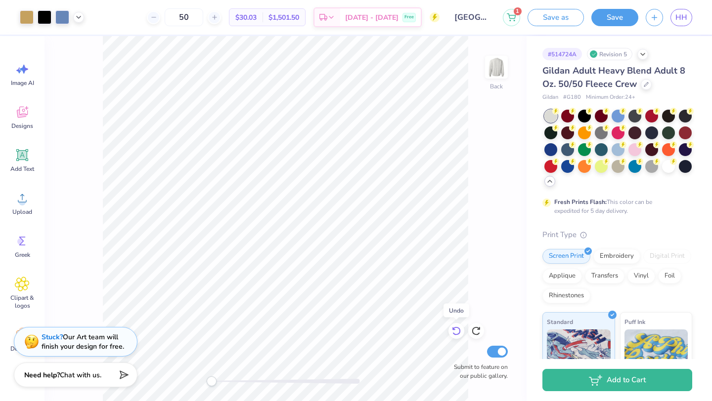
click at [456, 331] on icon at bounding box center [456, 331] width 10 height 10
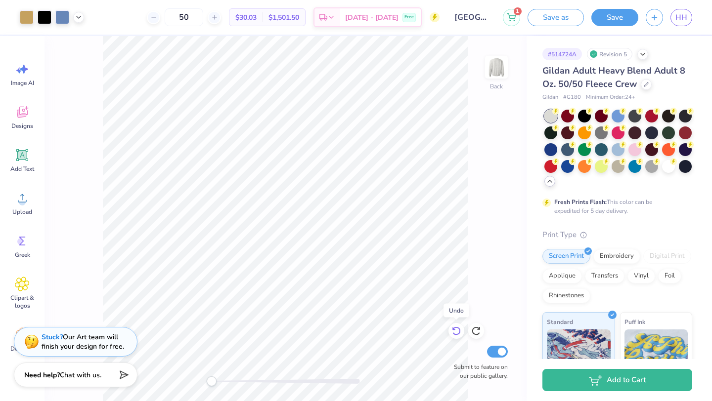
click at [456, 331] on icon at bounding box center [456, 331] width 10 height 10
click at [456, 332] on icon at bounding box center [456, 331] width 10 height 10
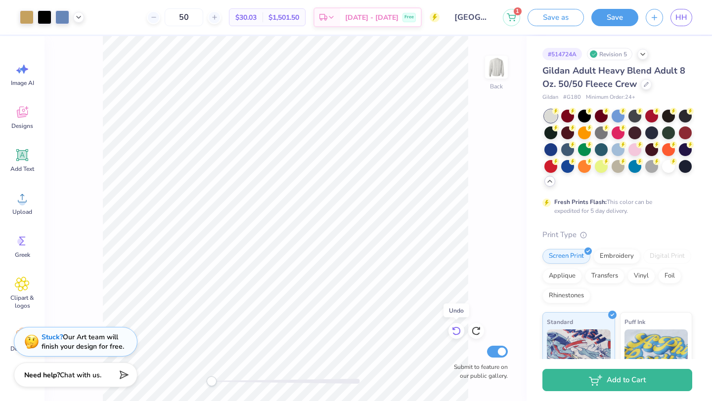
click at [456, 332] on icon at bounding box center [456, 331] width 10 height 10
click at [475, 327] on icon at bounding box center [476, 331] width 10 height 10
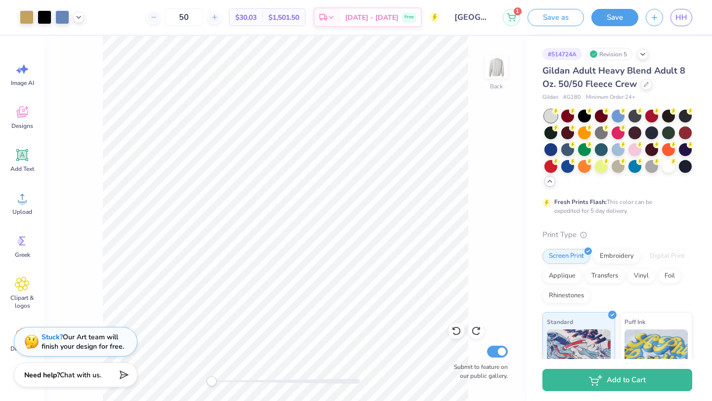
click at [495, 279] on div "Back Submit to feature on our public gallery." at bounding box center [285, 218] width 482 height 365
click at [613, 13] on button "Save" at bounding box center [614, 15] width 47 height 17
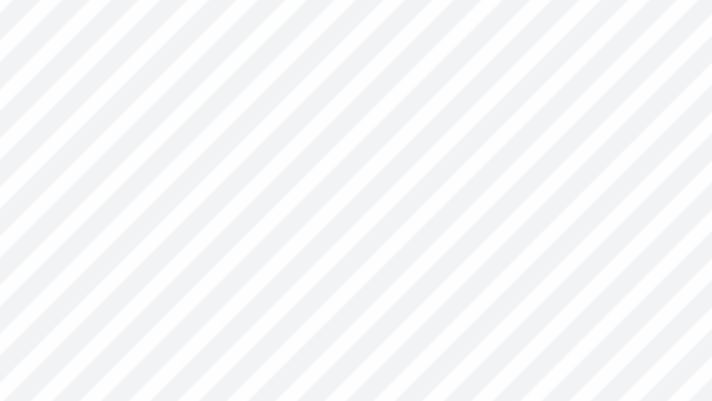
select select "Member apparel for registered Student Organization / Department / School"
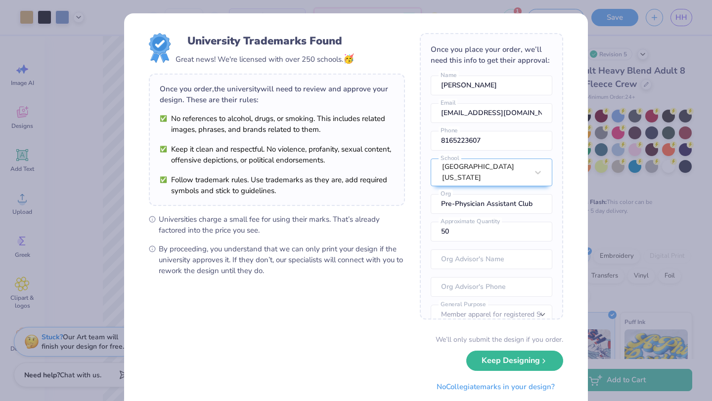
scroll to position [29, 0]
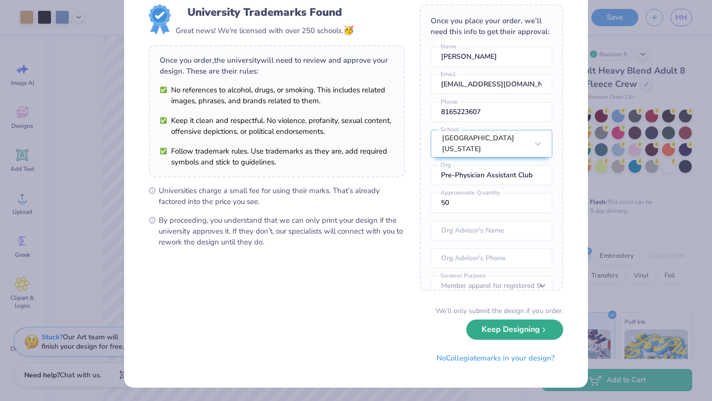
click at [533, 332] on button "Keep Designing" at bounding box center [514, 330] width 97 height 20
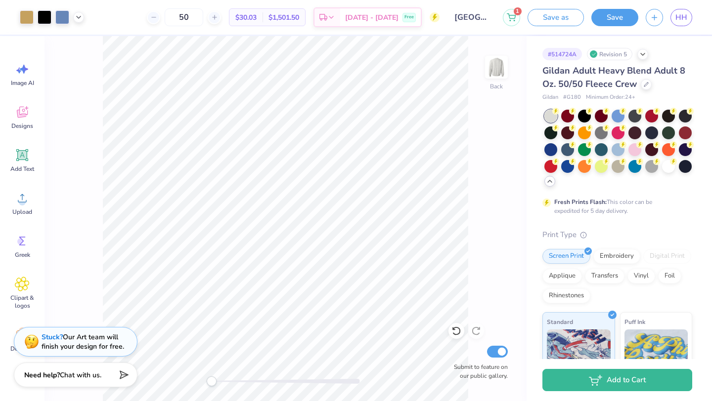
click at [547, 18] on button "Save as" at bounding box center [555, 17] width 56 height 17
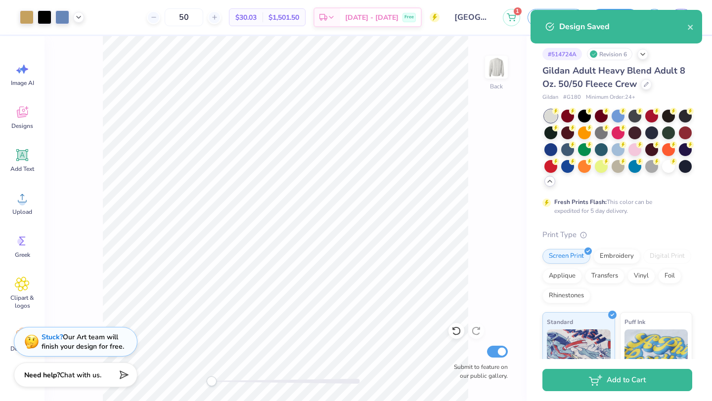
select select "Member apparel for registered Student Organization / Department / School"
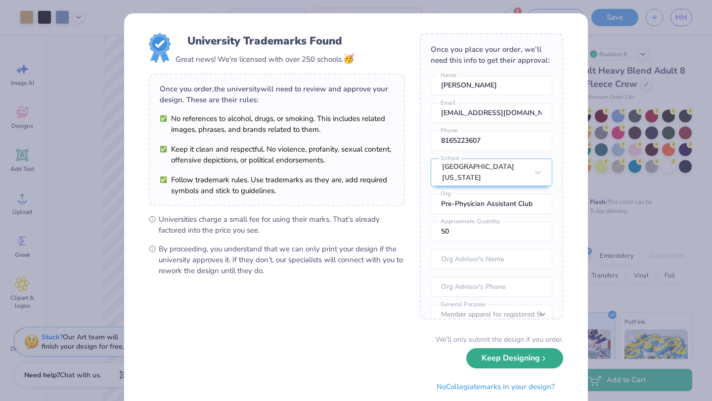
click at [495, 362] on button "Keep Designing" at bounding box center [514, 358] width 97 height 20
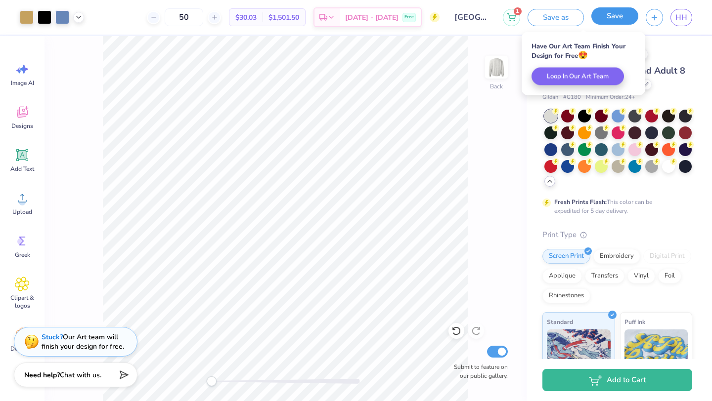
click at [609, 18] on button "Save" at bounding box center [614, 15] width 47 height 17
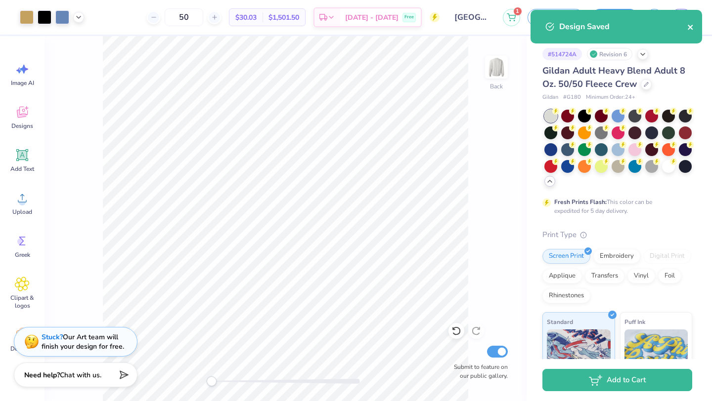
click at [690, 27] on icon "close" at bounding box center [690, 27] width 5 height 5
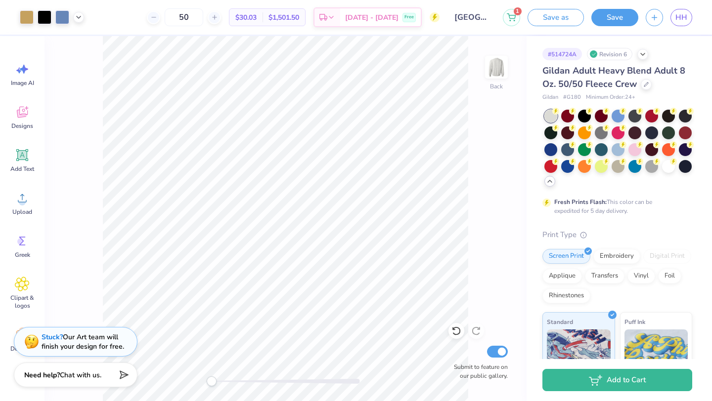
select select "Member apparel for registered Student Organization / Department / School"
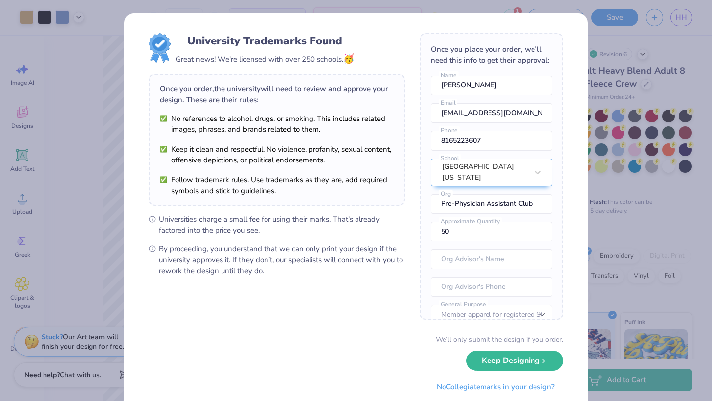
click at [684, 12] on div "Design Saved" at bounding box center [615, 10] width 175 height 4
click at [684, 14] on div "University Trademarks Found Great news! We're licensed with over 250 schools. 🥳…" at bounding box center [356, 200] width 712 height 401
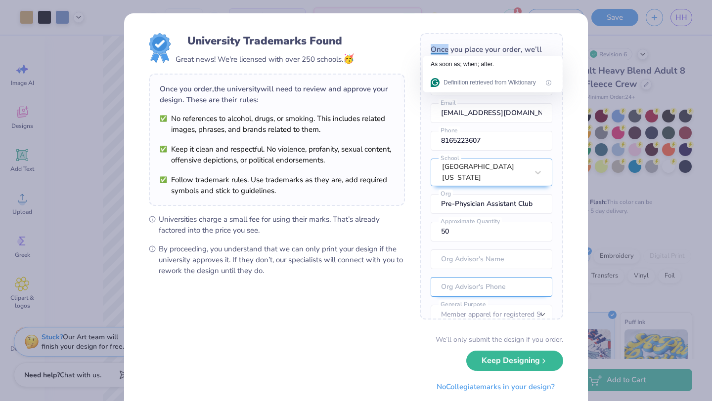
scroll to position [37, 0]
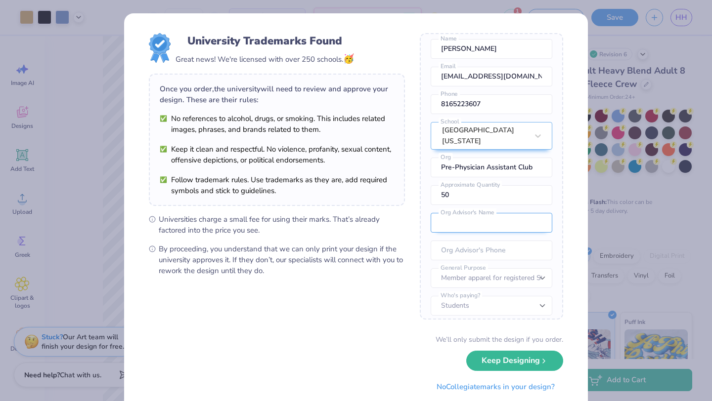
click at [465, 215] on input "text" at bounding box center [492, 223] width 122 height 20
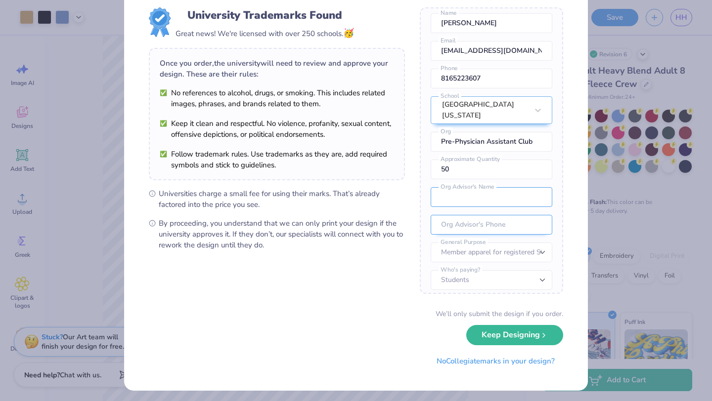
scroll to position [29, 0]
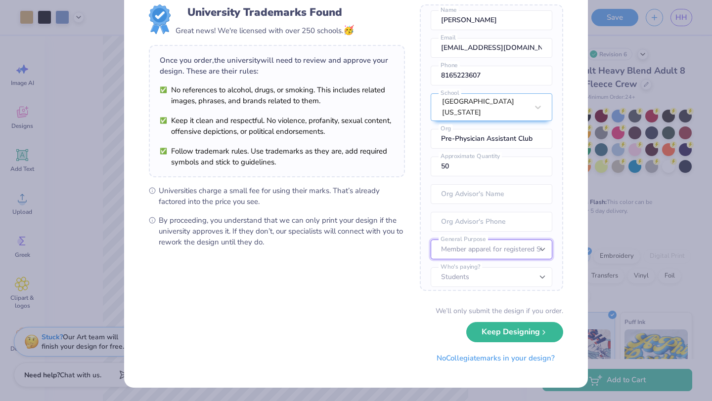
click at [468, 241] on select "– – Member apparel for registered Student Organization / Department / School Fu…" at bounding box center [492, 250] width 122 height 20
click at [464, 267] on select "Students University" at bounding box center [492, 277] width 122 height 20
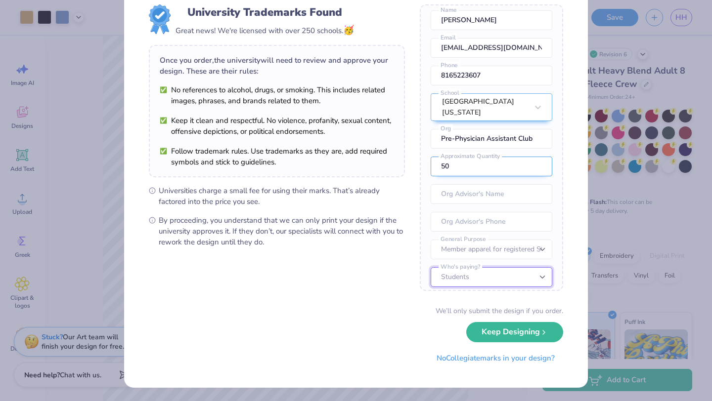
scroll to position [0, 0]
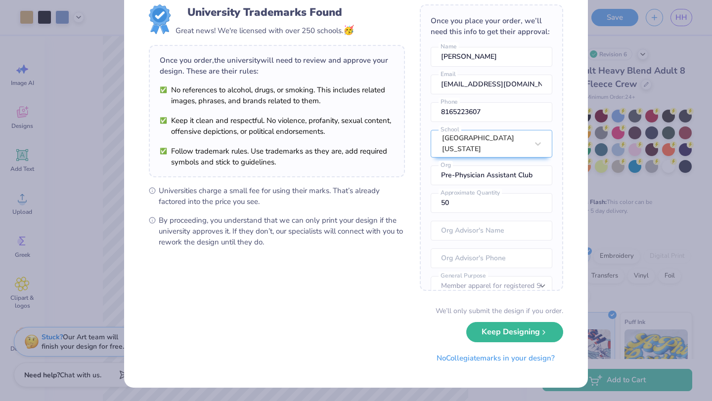
click at [241, 204] on span "Universities charge a small fee for using their marks. That’s already factored …" at bounding box center [282, 196] width 246 height 22
click at [457, 227] on input "text" at bounding box center [492, 231] width 122 height 20
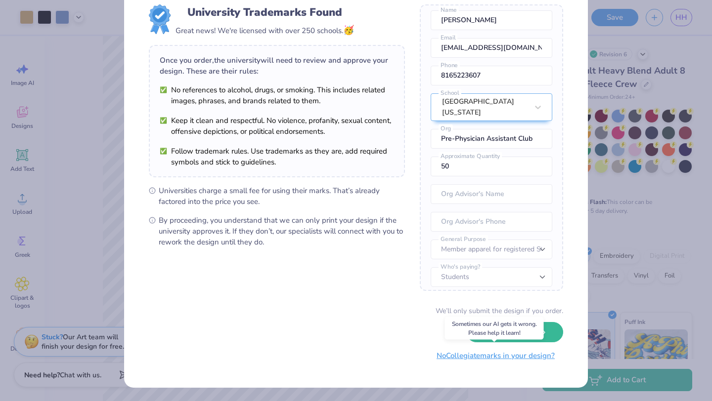
click at [503, 361] on button "No Collegiate marks in your design?" at bounding box center [495, 356] width 135 height 20
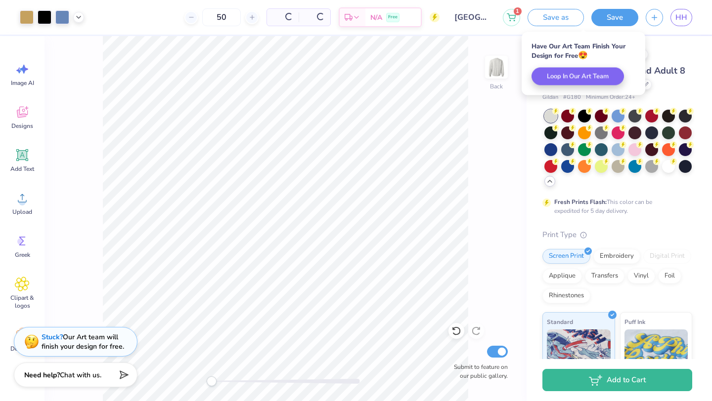
scroll to position [0, 0]
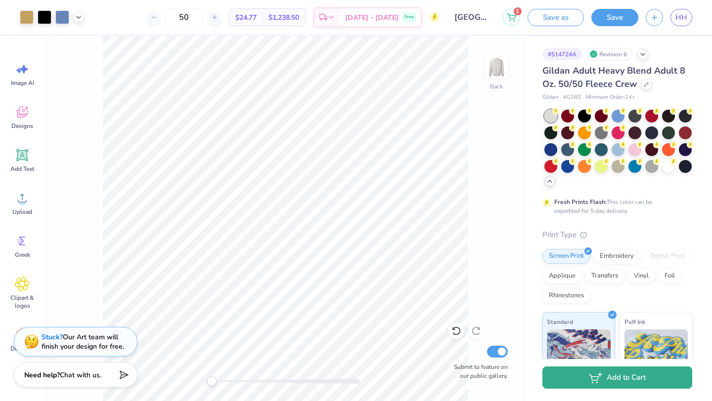
click at [599, 386] on button "Add to Cart" at bounding box center [617, 378] width 150 height 22
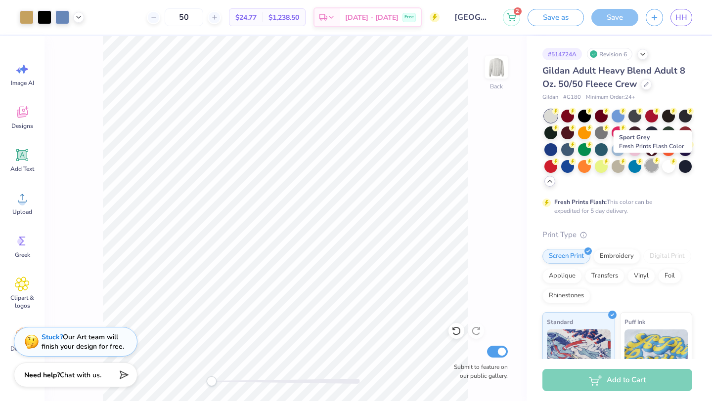
click at [652, 168] on div at bounding box center [651, 165] width 13 height 13
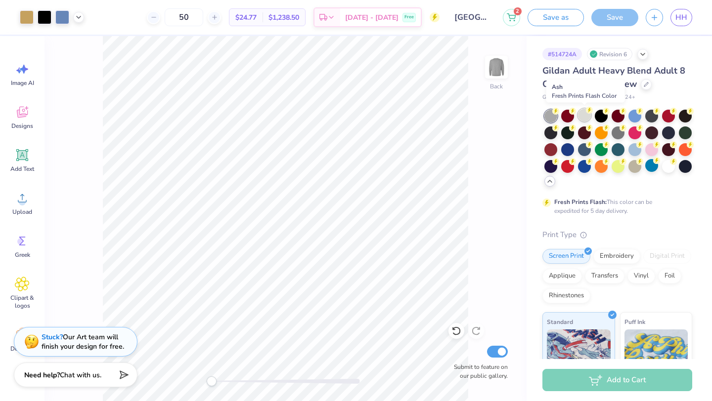
click at [581, 117] on div at bounding box center [584, 115] width 13 height 13
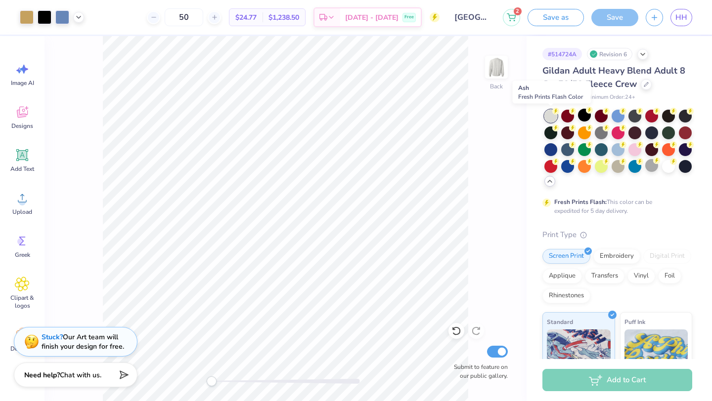
click at [552, 113] on div at bounding box center [550, 116] width 13 height 13
